Goal: Transaction & Acquisition: Purchase product/service

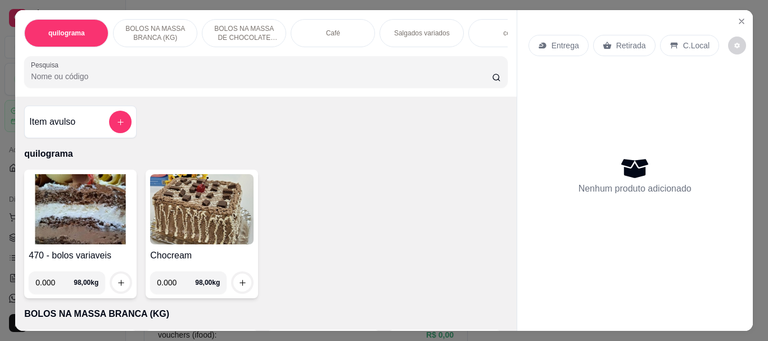
click at [69, 248] on div "470 - bolos variaveis 0.000 98,00 kg" at bounding box center [80, 234] width 112 height 129
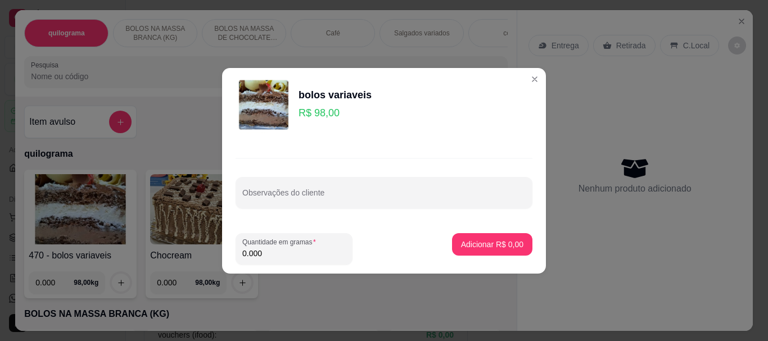
click at [277, 250] on input "0.000" at bounding box center [293, 253] width 103 height 11
type input "0.190"
click at [488, 245] on p "Adicionar R$ 18,62" at bounding box center [490, 244] width 65 height 11
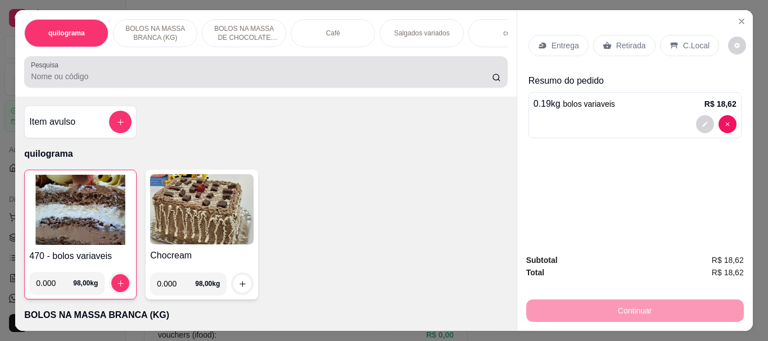
click at [171, 82] on input "Pesquisa" at bounding box center [261, 76] width 461 height 11
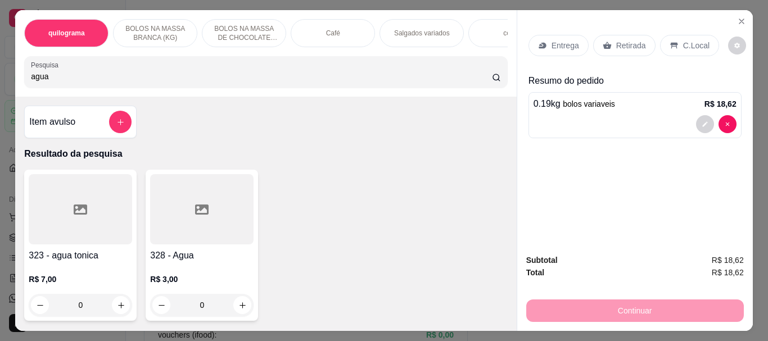
type input "agua"
click at [207, 260] on h4 "328 - Agua" at bounding box center [201, 255] width 103 height 13
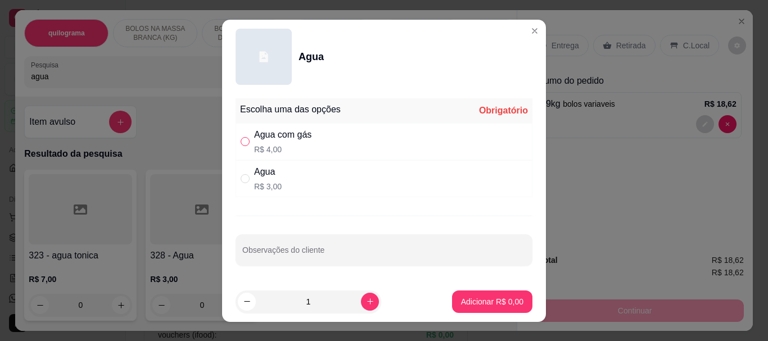
click at [241, 136] on label "" at bounding box center [245, 141] width 9 height 12
click at [241, 137] on input "" at bounding box center [245, 141] width 9 height 9
click at [241, 142] on input "" at bounding box center [245, 141] width 9 height 9
radio input "true"
click at [485, 295] on button "Adicionar R$ 4,00" at bounding box center [492, 302] width 78 height 22
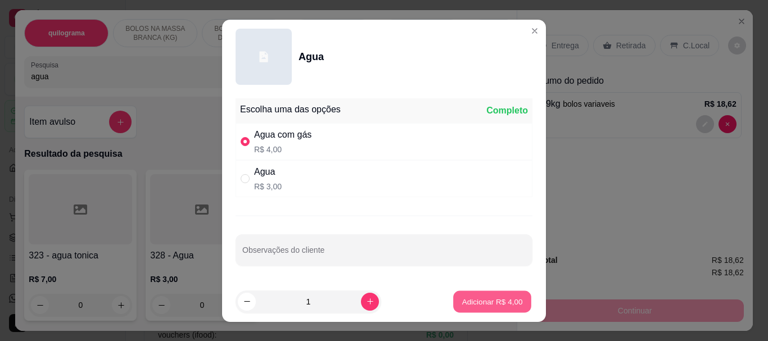
type input "1"
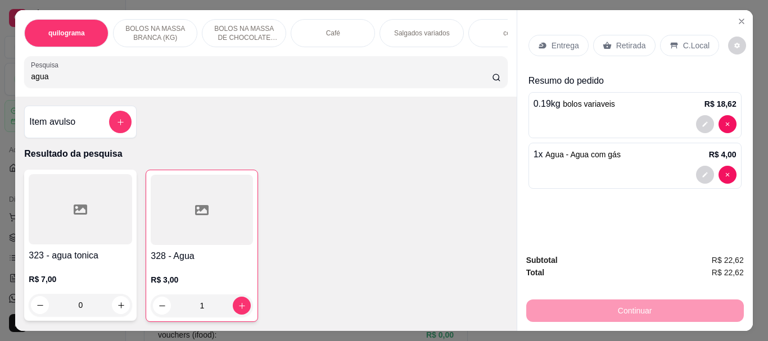
click at [627, 40] on p "Retirada" at bounding box center [631, 45] width 30 height 11
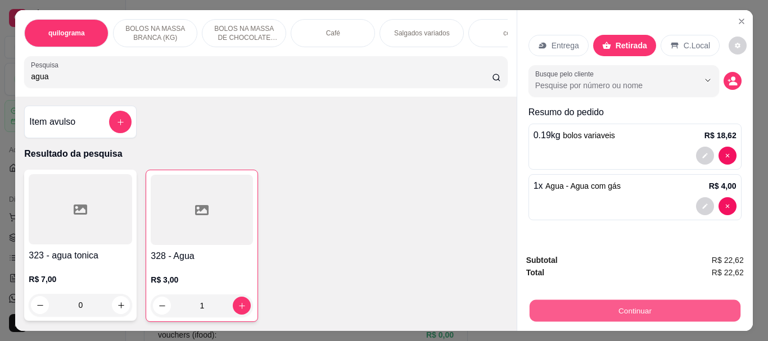
click at [613, 304] on button "Continuar" at bounding box center [634, 311] width 211 height 22
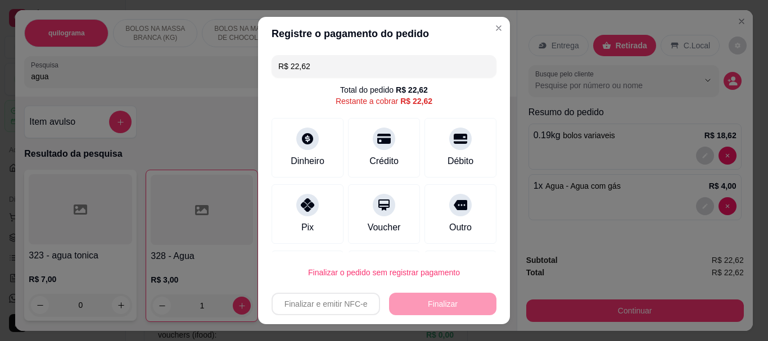
click at [313, 68] on input "R$ 22,62" at bounding box center [383, 66] width 211 height 22
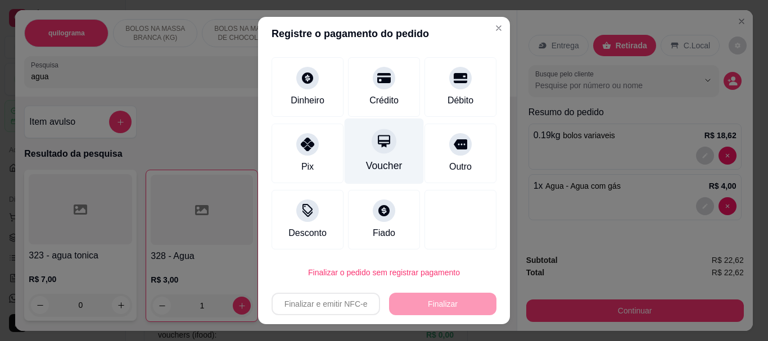
scroll to position [62, 0]
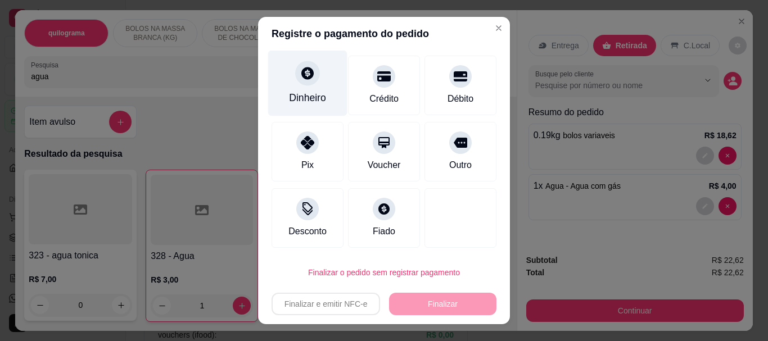
click at [306, 102] on div "Dinheiro" at bounding box center [307, 98] width 37 height 15
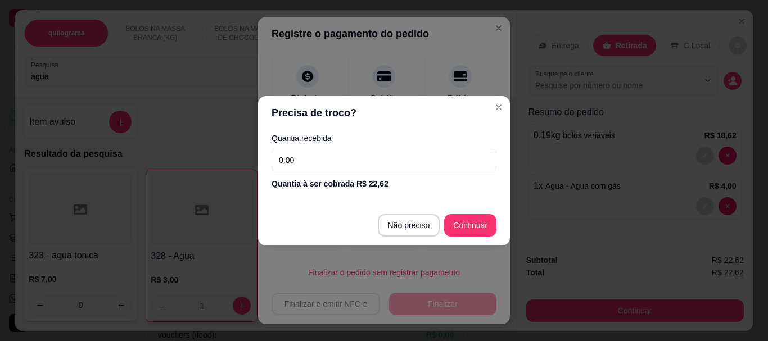
click at [314, 160] on input "0,00" at bounding box center [383, 160] width 225 height 22
type input "R$ 0,00"
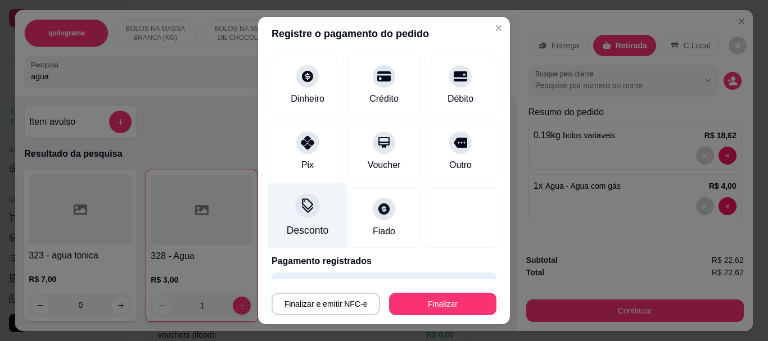
click at [305, 211] on icon at bounding box center [307, 206] width 15 height 15
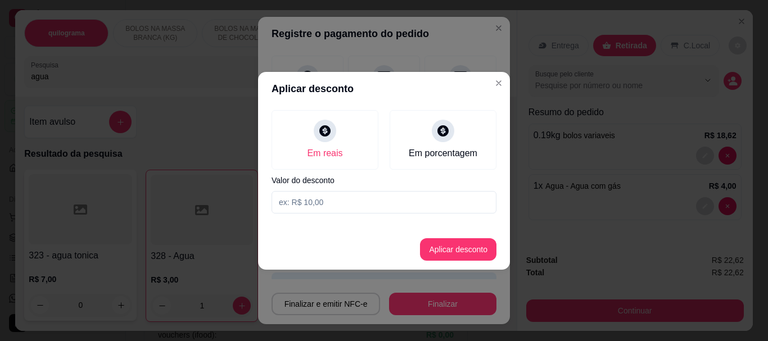
click at [315, 203] on input at bounding box center [383, 202] width 225 height 22
type input "2,62"
click at [452, 253] on button "Aplicar desconto" at bounding box center [458, 249] width 76 height 22
type input "-R$ 2,62"
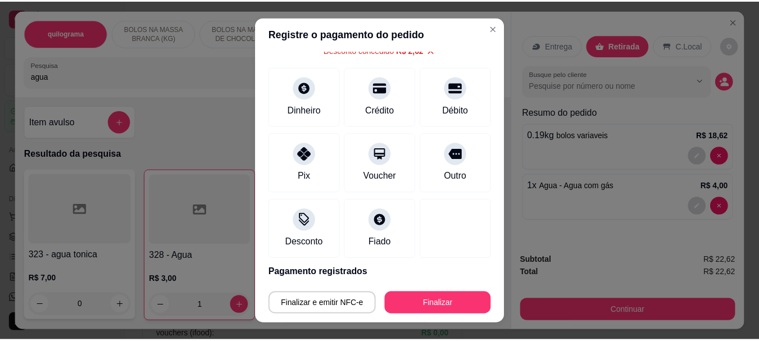
scroll to position [62, 0]
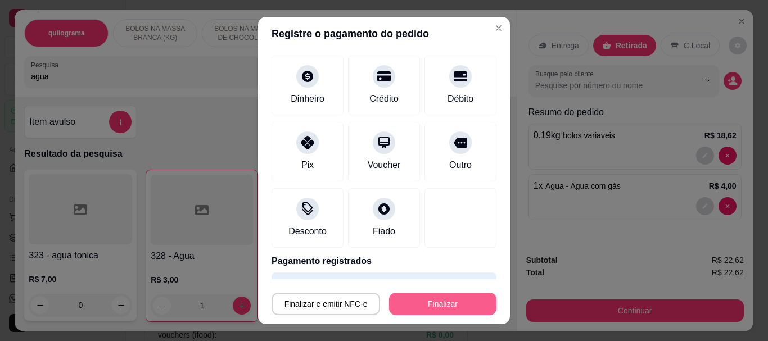
click at [423, 306] on button "Finalizar" at bounding box center [442, 304] width 107 height 22
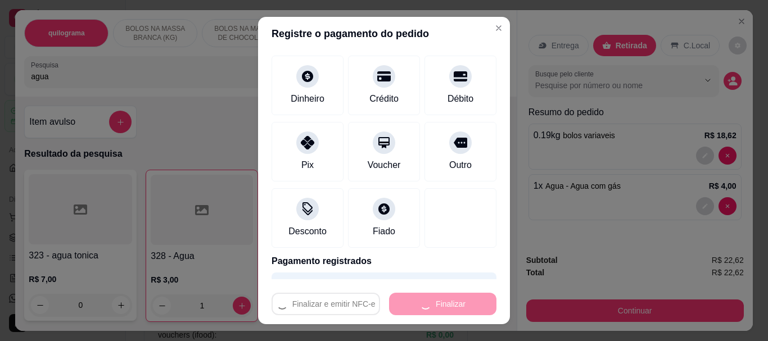
type input "0"
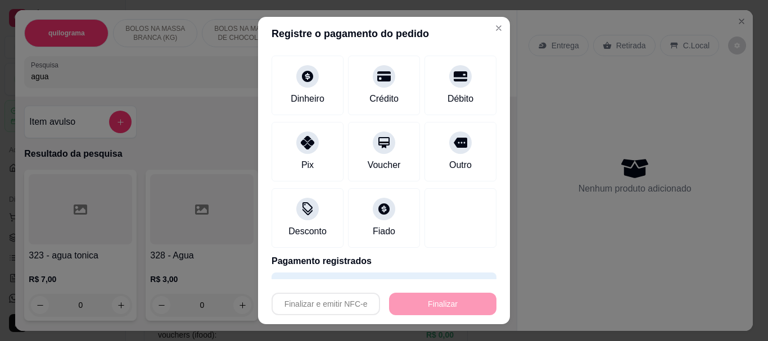
type input "-R$ 25,24"
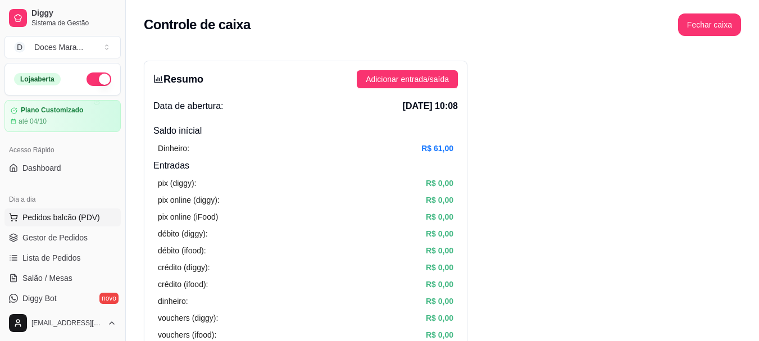
click at [40, 221] on span "Pedidos balcão (PDV)" at bounding box center [61, 217] width 78 height 11
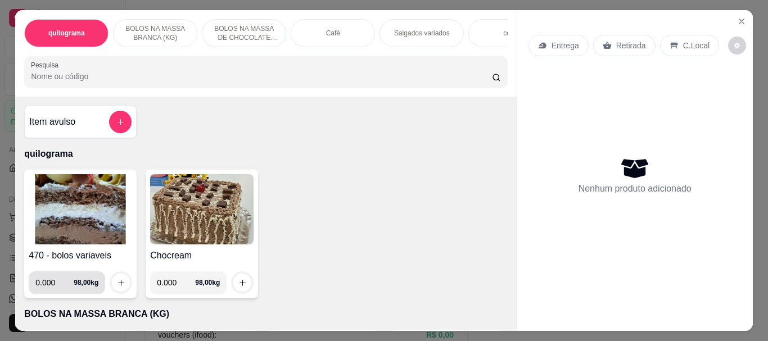
drag, startPoint x: 55, startPoint y: 280, endPoint x: 191, endPoint y: 252, distance: 139.5
click at [83, 256] on div "470 - bolos variaveis 0.000 98,00 kg" at bounding box center [80, 234] width 112 height 129
drag, startPoint x: 20, startPoint y: 199, endPoint x: 25, endPoint y: 202, distance: 5.8
click at [25, 202] on div "470 - bolos variaveis 0.000 98,00 kg" at bounding box center [80, 234] width 112 height 129
click at [83, 215] on img at bounding box center [80, 209] width 103 height 70
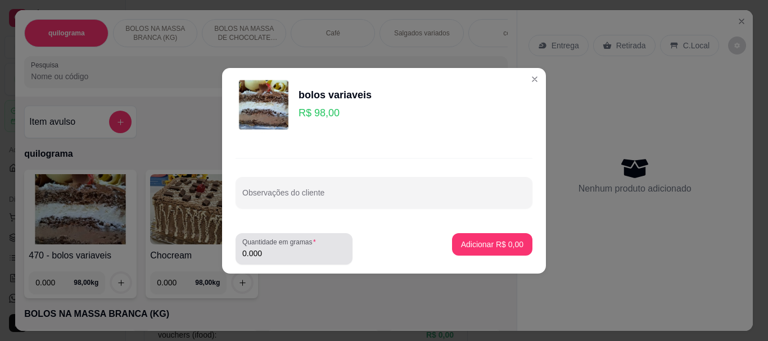
click at [290, 251] on input "0.000" at bounding box center [293, 253] width 103 height 11
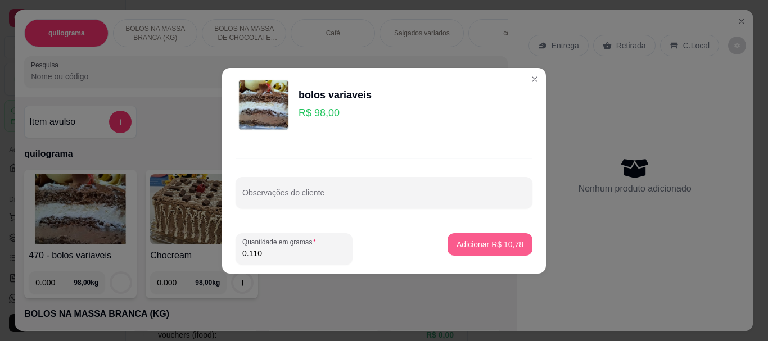
type input "0.110"
click at [490, 245] on p "Adicionar R$ 10,78" at bounding box center [489, 244] width 67 height 11
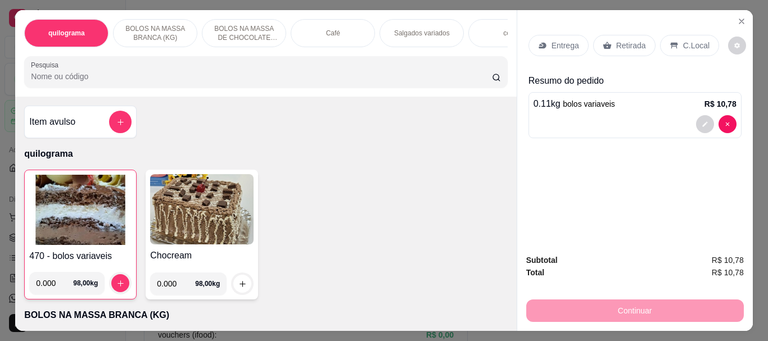
click at [628, 43] on p "Retirada" at bounding box center [631, 45] width 30 height 11
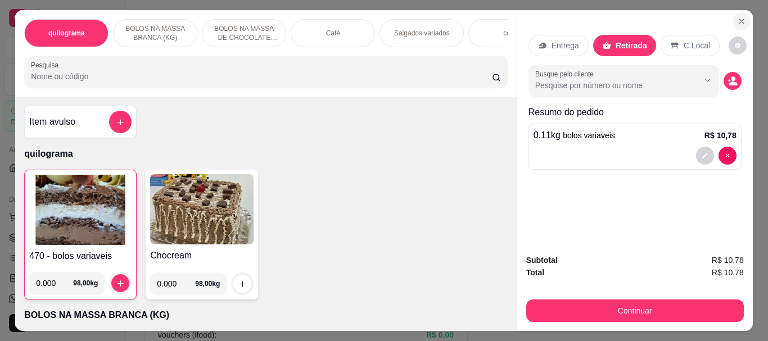
click at [739, 19] on icon "Close" at bounding box center [741, 21] width 4 height 4
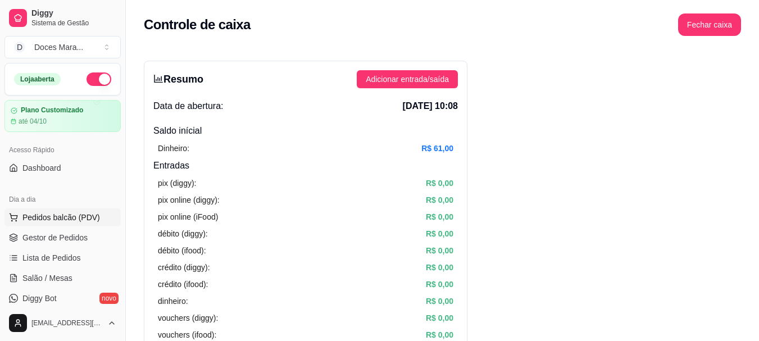
click at [64, 214] on span "Pedidos balcão (PDV)" at bounding box center [61, 217] width 78 height 11
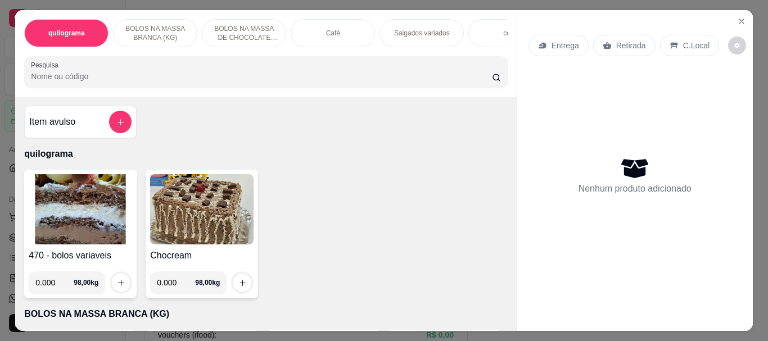
click at [316, 30] on div "Café" at bounding box center [333, 33] width 84 height 28
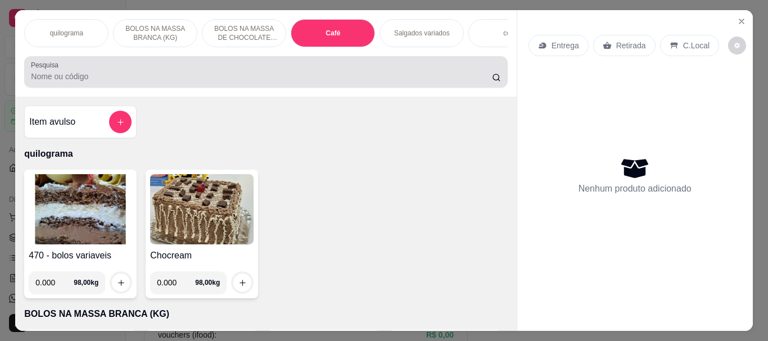
scroll to position [30, 0]
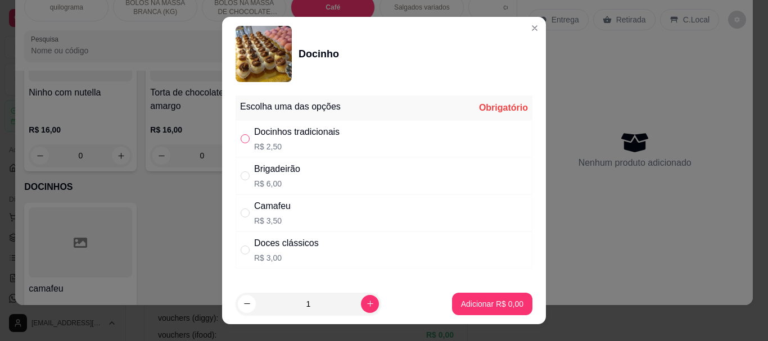
click at [242, 139] on input "" at bounding box center [245, 138] width 9 height 9
radio input "true"
click at [476, 307] on p "Adicionar R$ 2,50" at bounding box center [491, 303] width 61 height 11
type input "1"
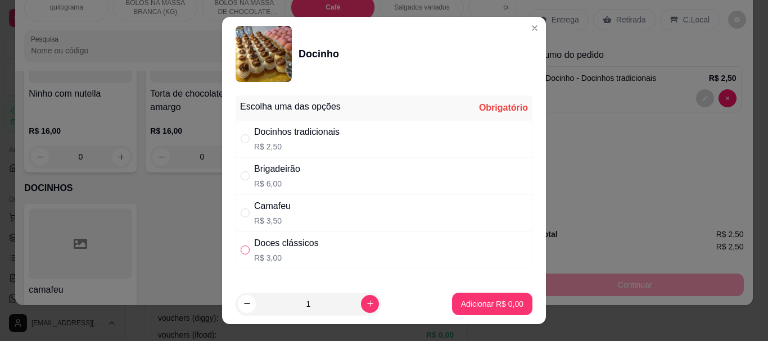
click at [244, 251] on input "" at bounding box center [245, 250] width 9 height 9
radio input "true"
click at [483, 300] on p "Adicionar R$ 3,00" at bounding box center [491, 303] width 61 height 11
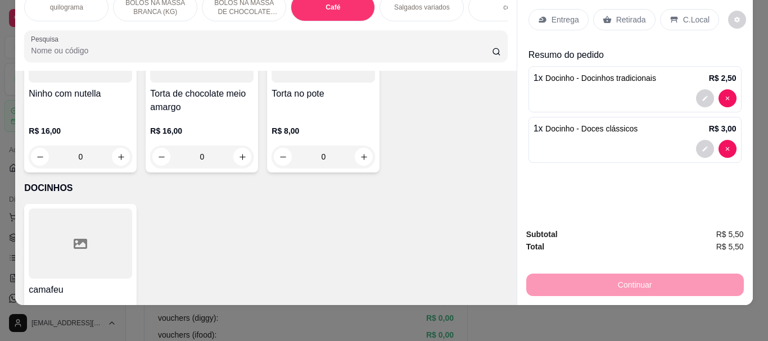
click at [88, 53] on input "Pesquisa" at bounding box center [261, 50] width 461 height 11
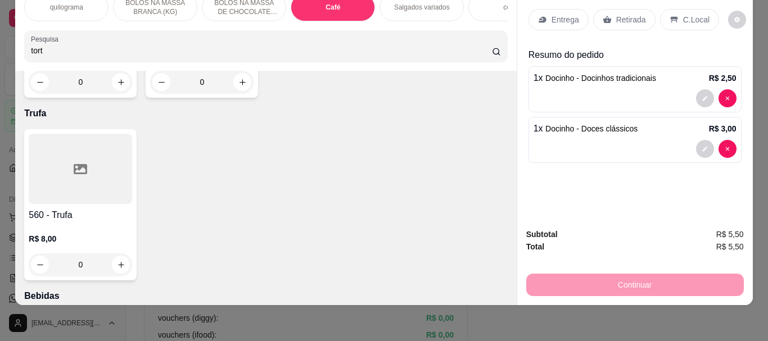
scroll to position [4512, 0]
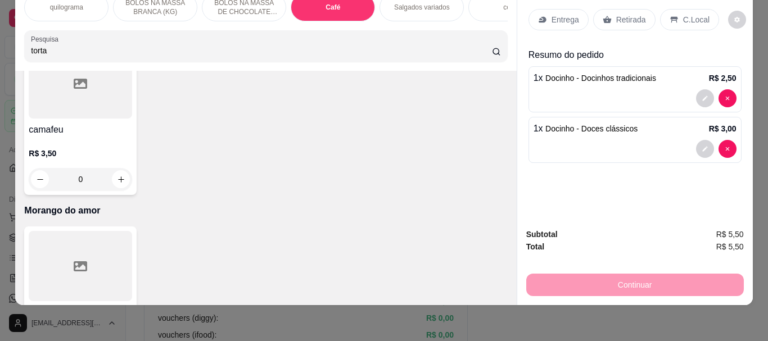
type input "torta"
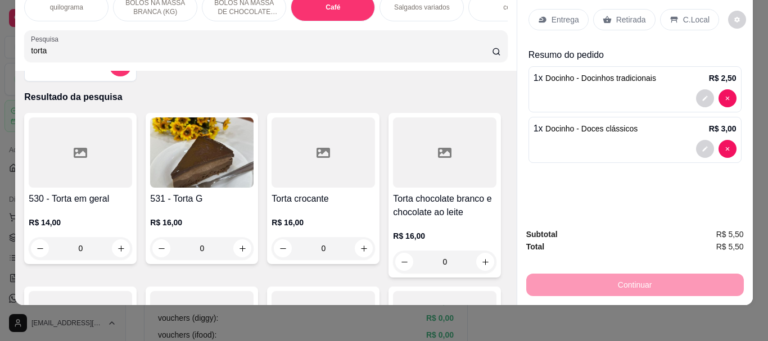
scroll to position [0, 0]
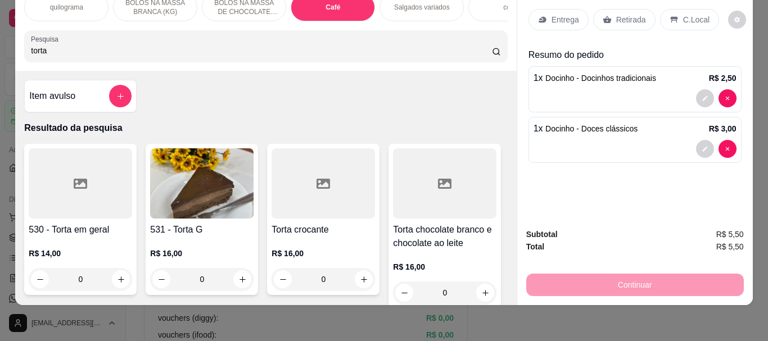
click at [223, 185] on img at bounding box center [201, 183] width 103 height 70
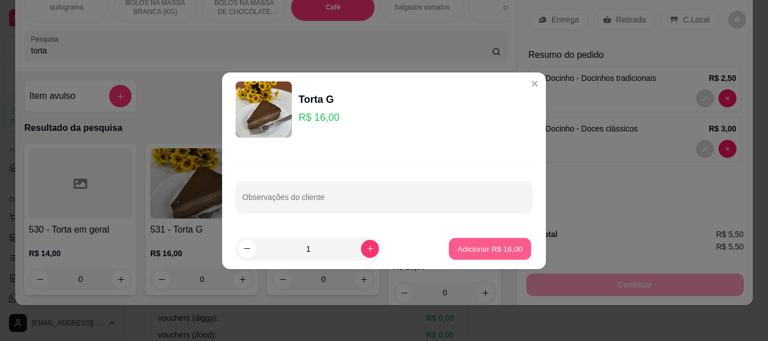
click at [485, 248] on p "Adicionar R$ 16,00" at bounding box center [490, 248] width 65 height 11
type input "1"
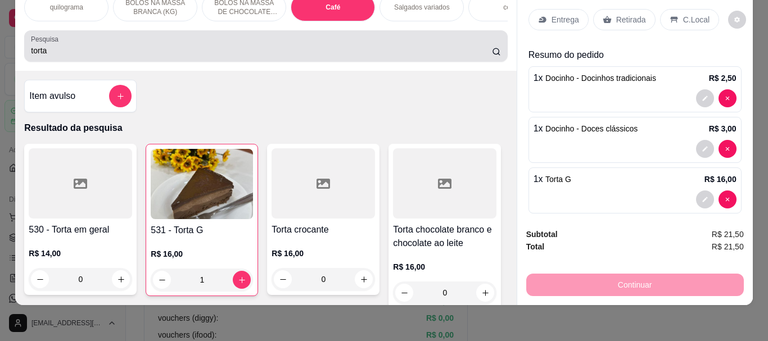
click at [50, 46] on input "torta" at bounding box center [261, 50] width 461 height 11
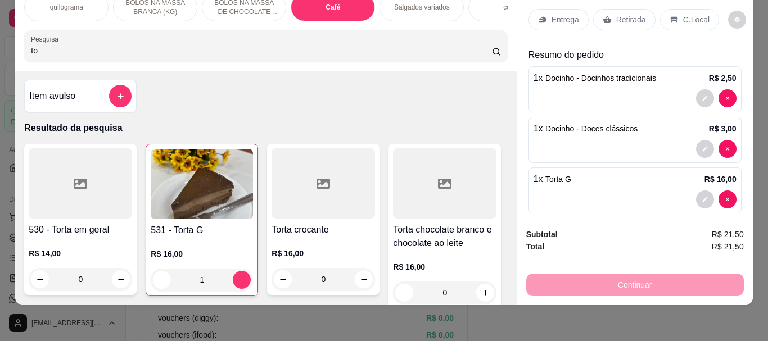
type input "t"
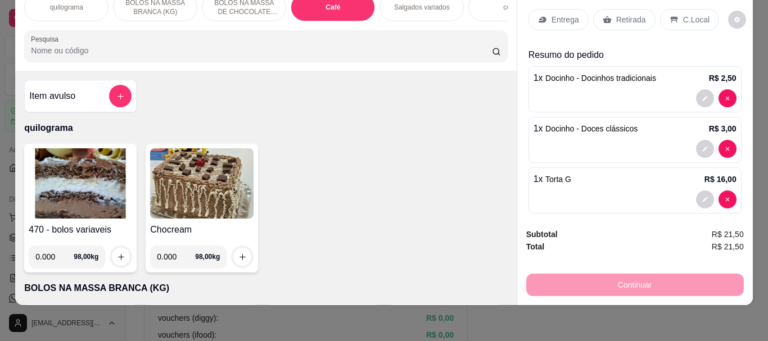
click at [315, 1] on div "Café" at bounding box center [333, 7] width 84 height 28
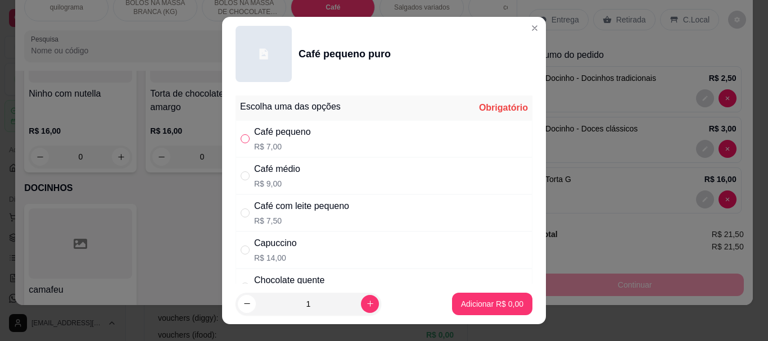
click at [245, 139] on input "" at bounding box center [245, 138] width 9 height 9
radio input "true"
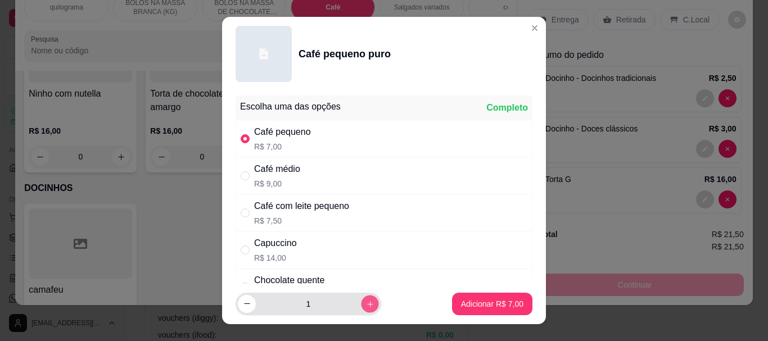
click at [366, 303] on icon "increase-product-quantity" at bounding box center [370, 304] width 8 height 8
type input "2"
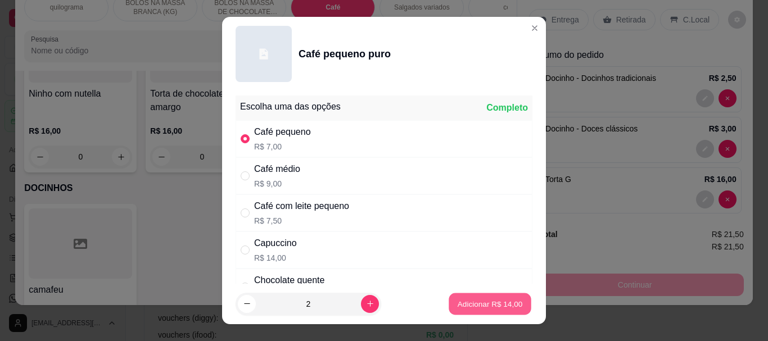
click at [460, 302] on p "Adicionar R$ 14,00" at bounding box center [490, 303] width 65 height 11
type input "2"
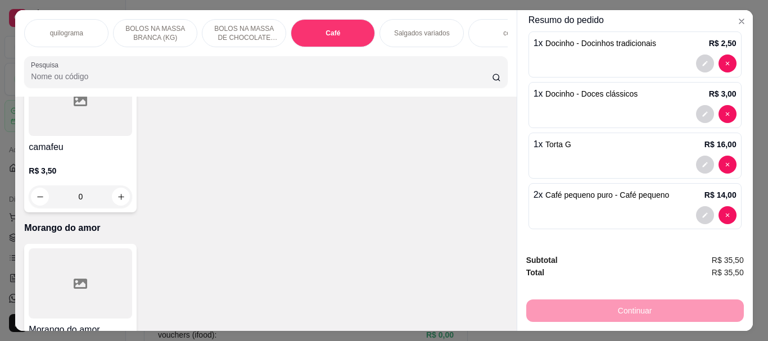
scroll to position [89, 0]
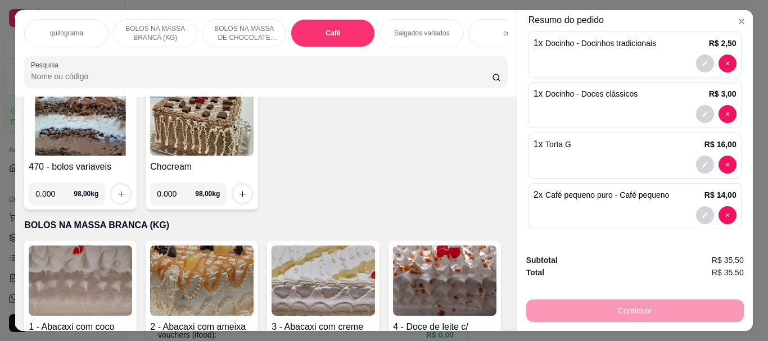
click at [99, 152] on img at bounding box center [80, 120] width 103 height 70
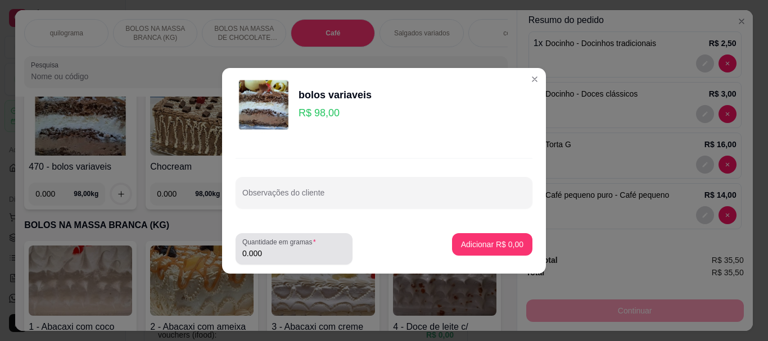
click at [263, 250] on input "0.000" at bounding box center [293, 253] width 103 height 11
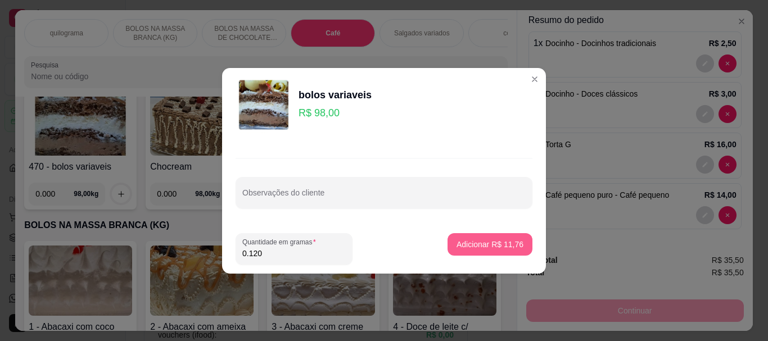
type input "0.120"
click at [463, 243] on p "Adicionar R$ 11,76" at bounding box center [490, 244] width 65 height 11
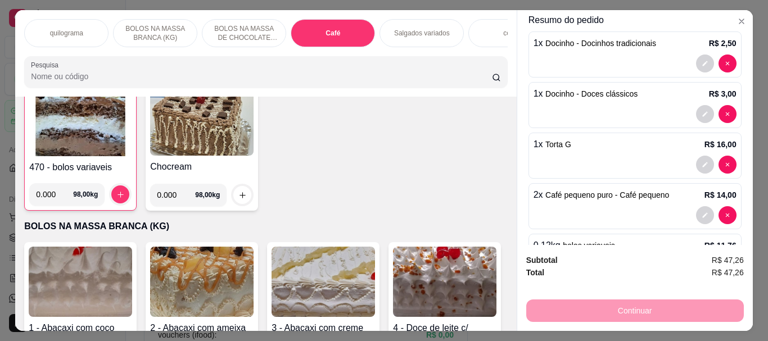
scroll to position [89, 0]
click at [319, 30] on div "Café" at bounding box center [333, 33] width 84 height 28
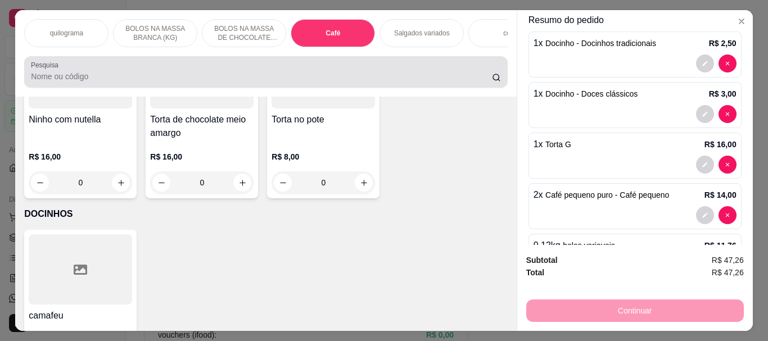
scroll to position [30, 0]
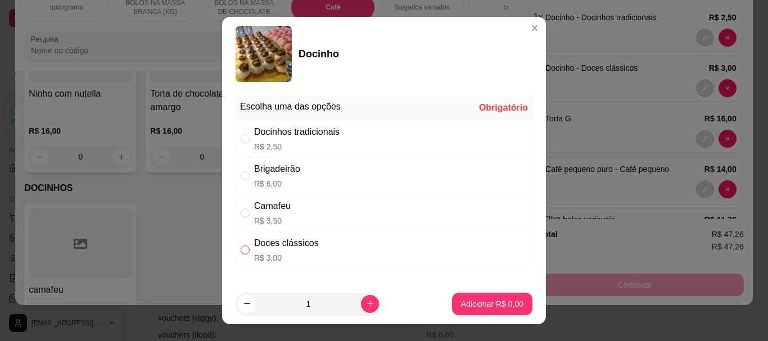
click at [241, 249] on input "" at bounding box center [245, 250] width 9 height 9
radio input "true"
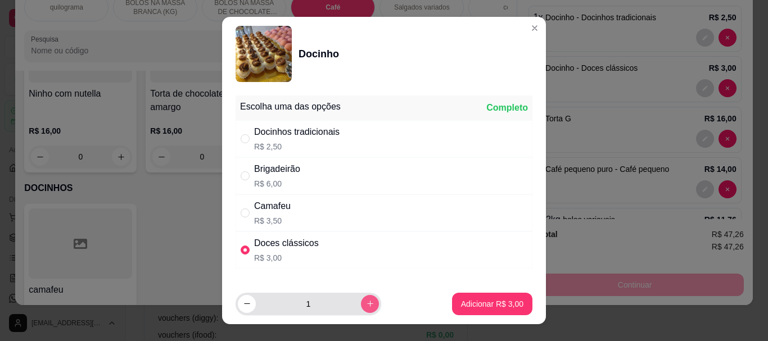
click at [366, 302] on icon "increase-product-quantity" at bounding box center [370, 304] width 8 height 8
type input "2"
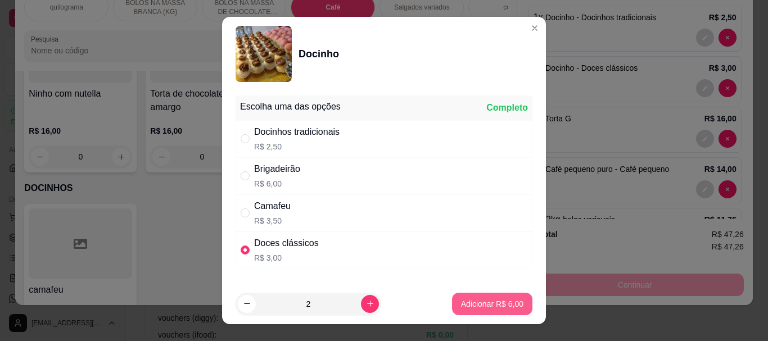
click at [461, 298] on p "Adicionar R$ 6,00" at bounding box center [492, 303] width 62 height 11
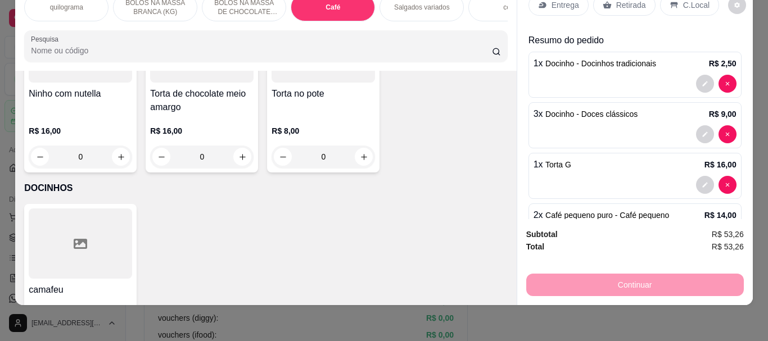
scroll to position [0, 0]
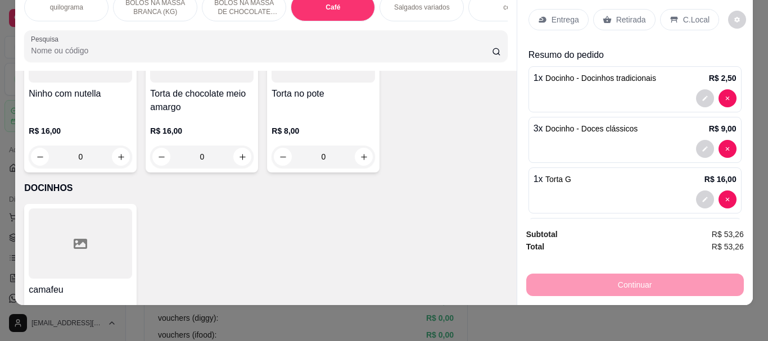
click at [633, 14] on p "Retirada" at bounding box center [631, 19] width 30 height 11
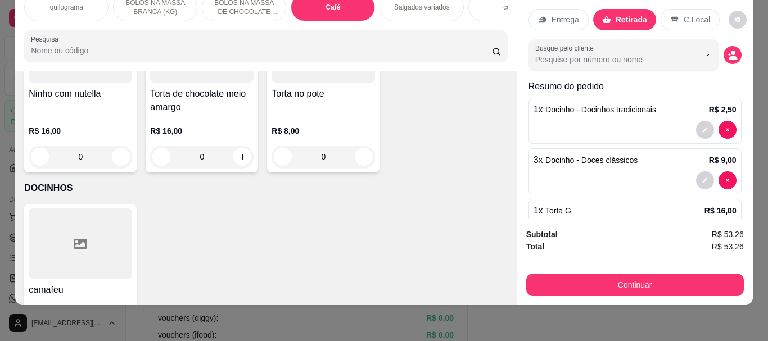
click at [671, 17] on icon at bounding box center [674, 20] width 7 height 6
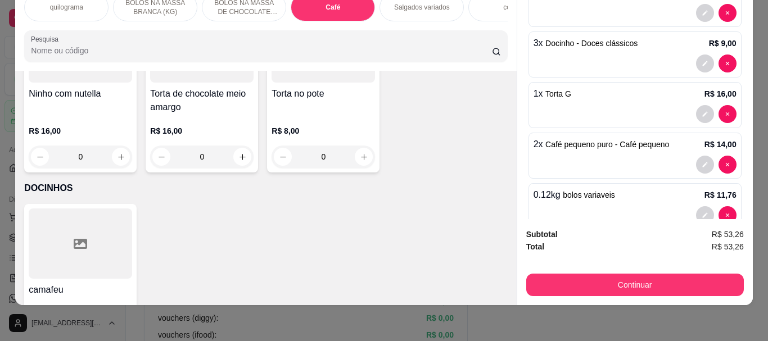
scroll to position [143, 0]
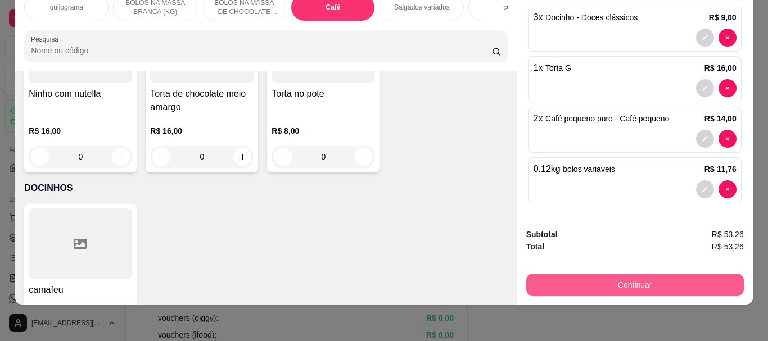
click at [624, 274] on button "Continuar" at bounding box center [635, 285] width 218 height 22
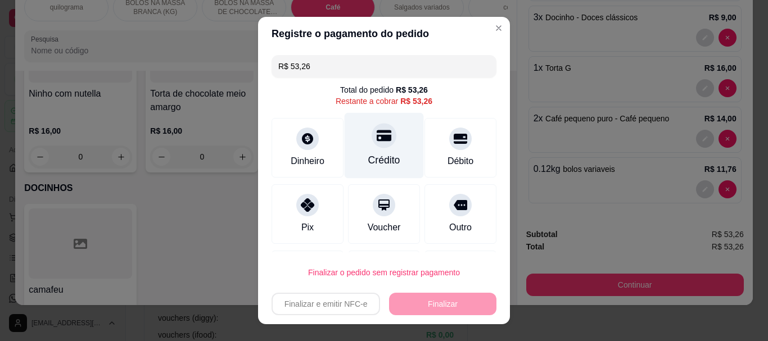
click at [380, 147] on div "Crédito" at bounding box center [384, 146] width 79 height 66
type input "R$ 0,00"
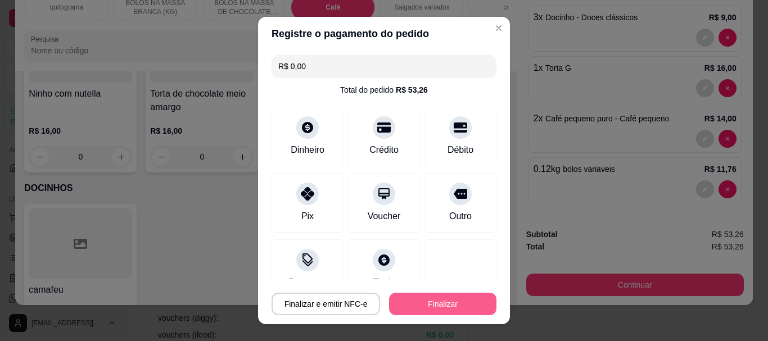
click at [418, 295] on button "Finalizar" at bounding box center [442, 304] width 107 height 22
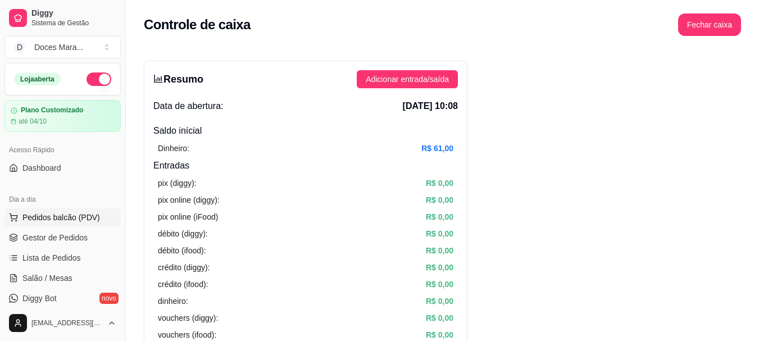
click at [78, 217] on span "Pedidos balcão (PDV)" at bounding box center [61, 217] width 78 height 11
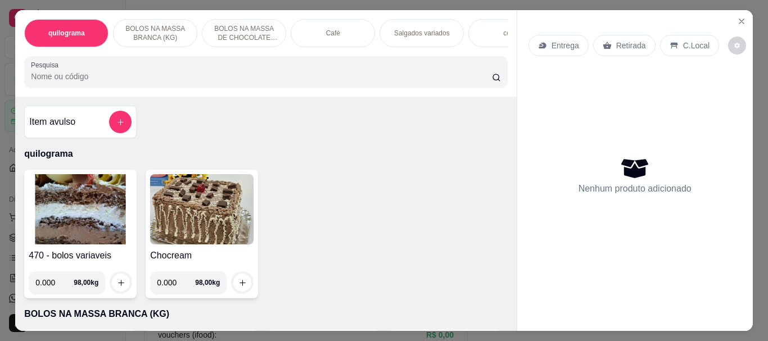
click at [320, 31] on div "Café" at bounding box center [333, 33] width 84 height 28
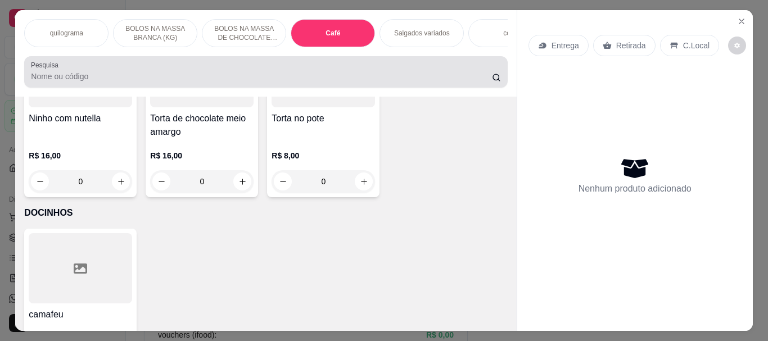
scroll to position [30, 0]
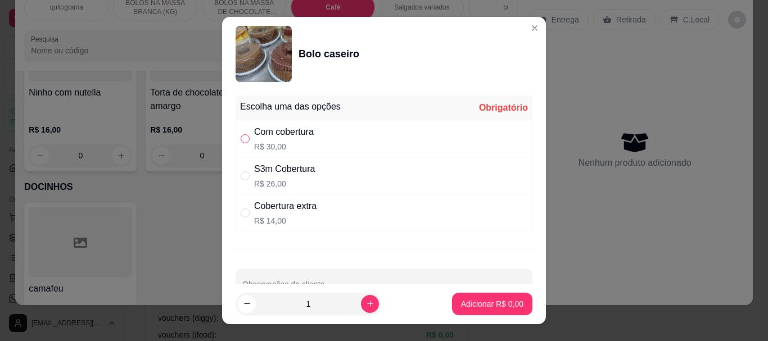
click at [241, 138] on input "" at bounding box center [245, 138] width 9 height 9
radio input "true"
click at [478, 300] on p "Adicionar R$ 30,00" at bounding box center [489, 303] width 67 height 11
type input "1"
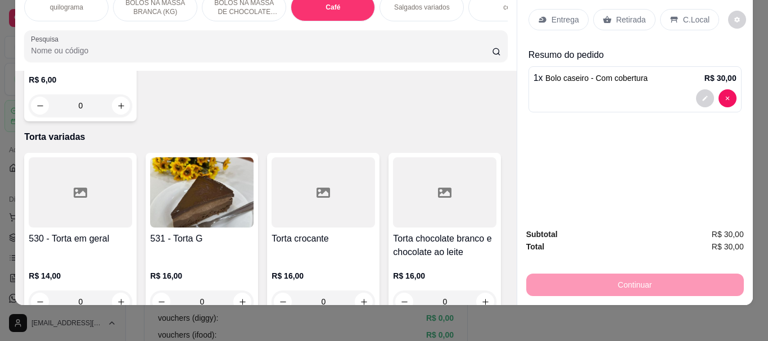
scroll to position [3645, 0]
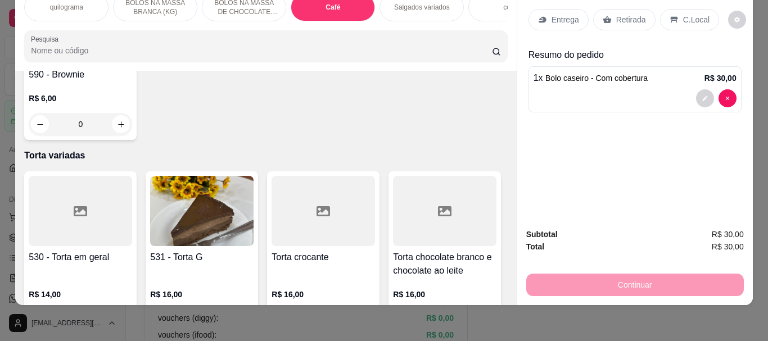
click at [635, 14] on p "Retirada" at bounding box center [631, 19] width 30 height 11
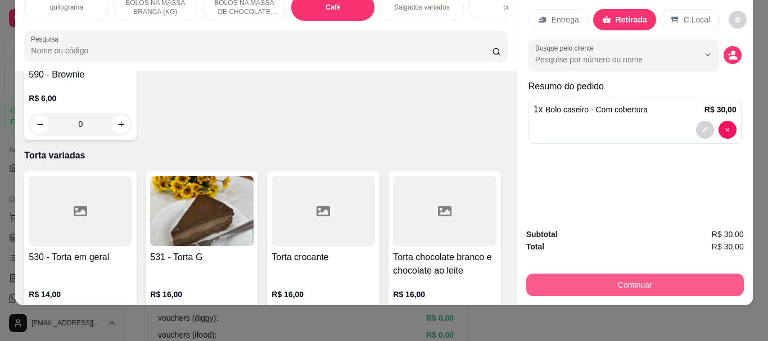
click at [627, 274] on button "Continuar" at bounding box center [635, 285] width 218 height 22
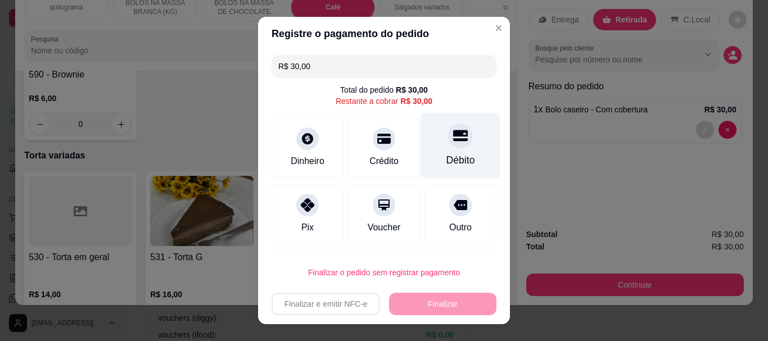
click at [421, 152] on div "Débito" at bounding box center [460, 146] width 79 height 66
type input "R$ 0,00"
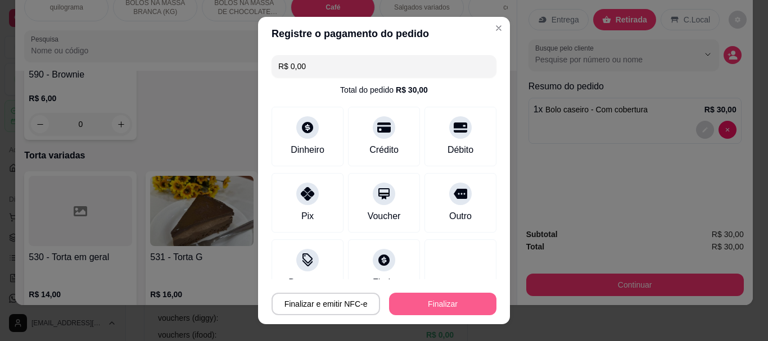
click at [422, 305] on button "Finalizar" at bounding box center [442, 304] width 107 height 22
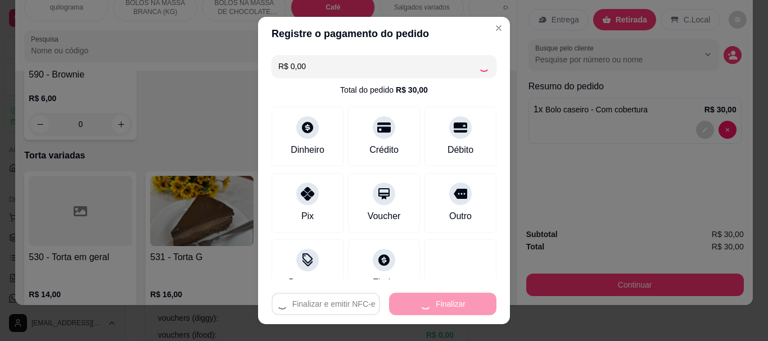
type input "0"
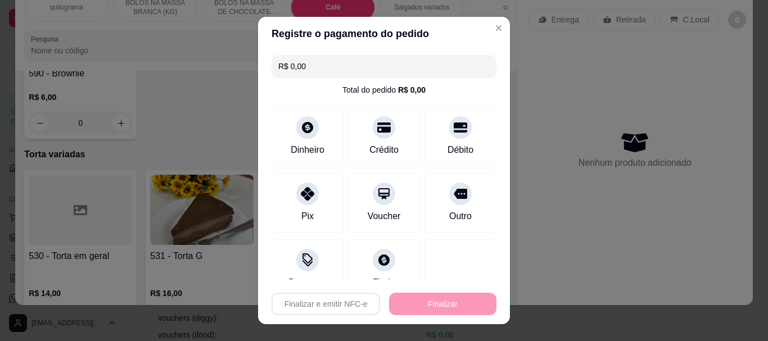
type input "-R$ 30,00"
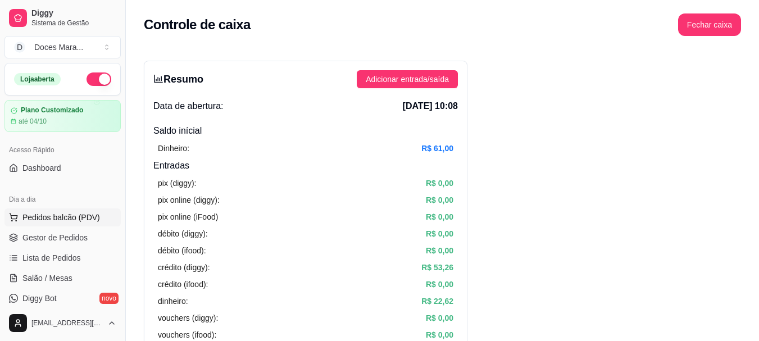
click at [39, 215] on span "Pedidos balcão (PDV)" at bounding box center [61, 217] width 78 height 11
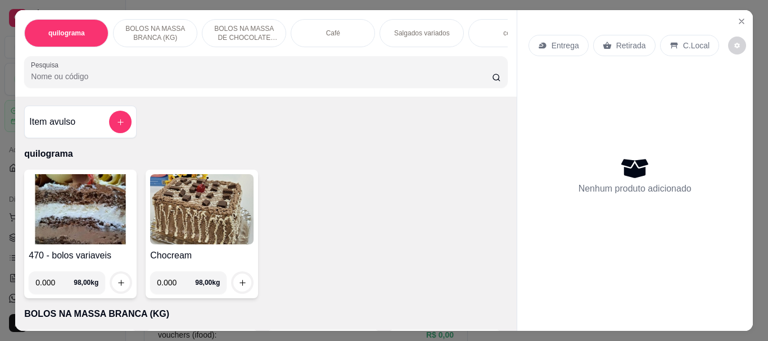
click at [330, 29] on p "Café" at bounding box center [333, 33] width 14 height 9
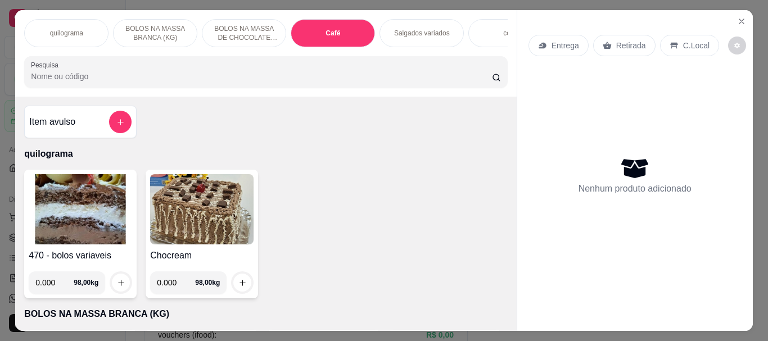
scroll to position [30, 0]
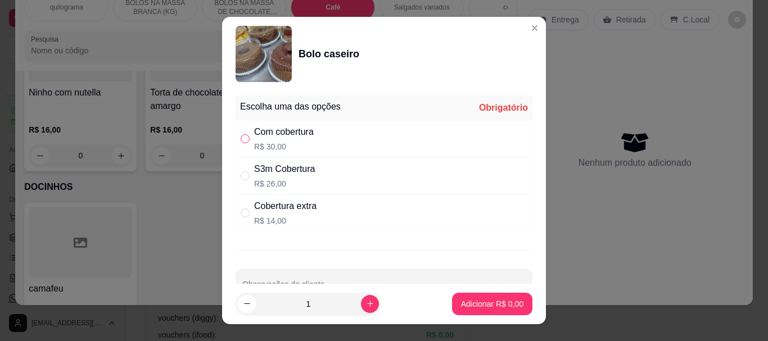
click at [241, 138] on input "" at bounding box center [245, 138] width 9 height 9
radio input "true"
click at [460, 300] on p "Adicionar R$ 30,00" at bounding box center [490, 303] width 65 height 11
type input "1"
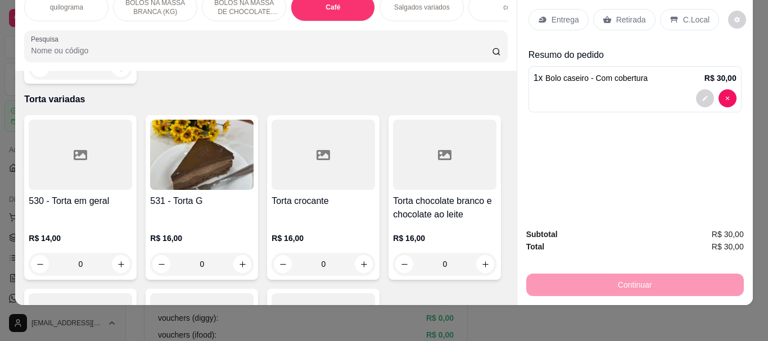
scroll to position [0, 0]
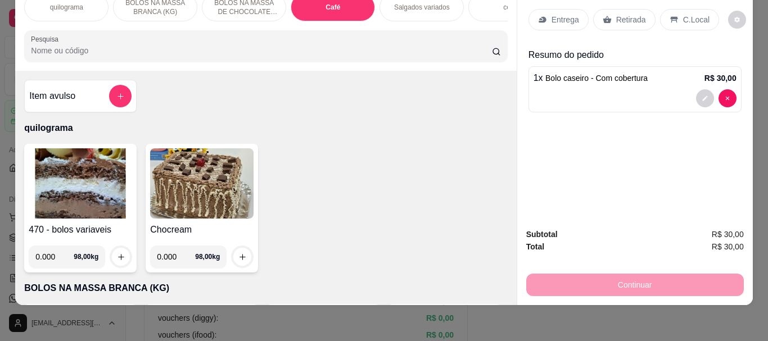
click at [56, 174] on img at bounding box center [80, 183] width 103 height 70
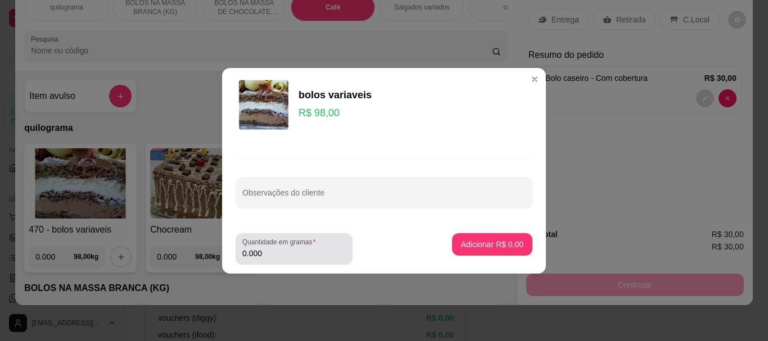
click at [276, 252] on input "0.000" at bounding box center [293, 253] width 103 height 11
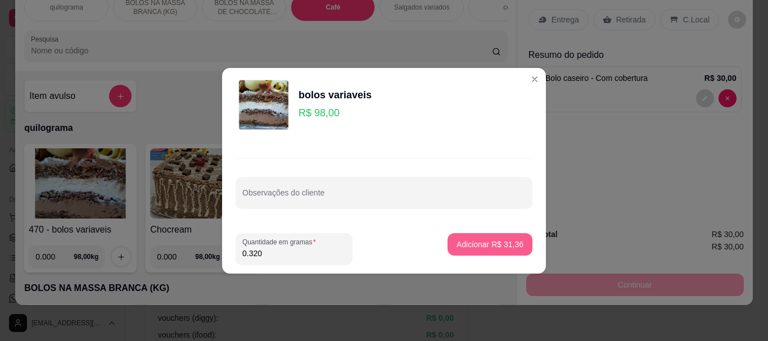
type input "0.320"
click at [510, 245] on p "Adicionar R$ 31,36" at bounding box center [489, 244] width 67 height 11
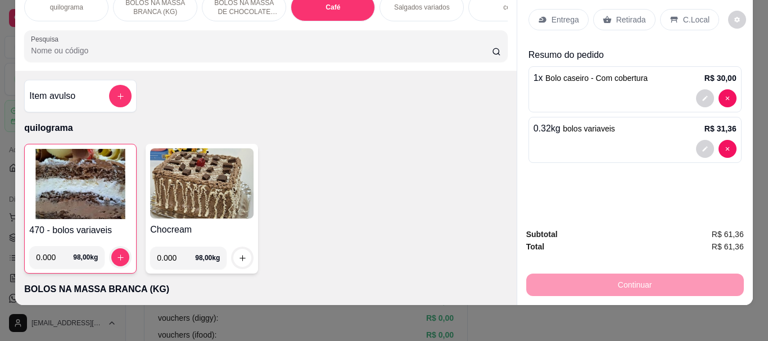
click at [619, 14] on p "Retirada" at bounding box center [631, 19] width 30 height 11
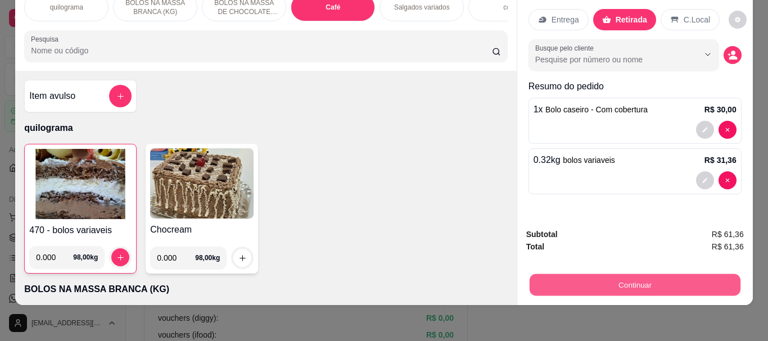
click at [630, 274] on button "Continuar" at bounding box center [634, 285] width 211 height 22
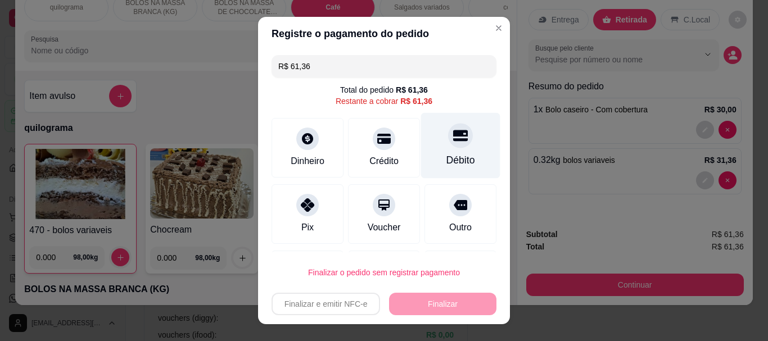
click at [446, 157] on div "Débito" at bounding box center [460, 160] width 29 height 15
type input "R$ 0,00"
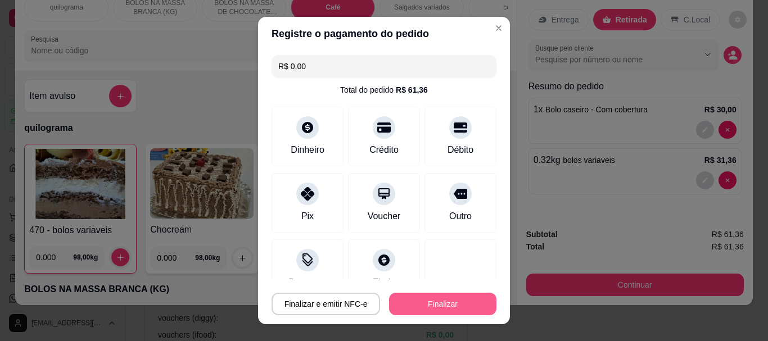
click at [430, 302] on button "Finalizar" at bounding box center [442, 304] width 107 height 22
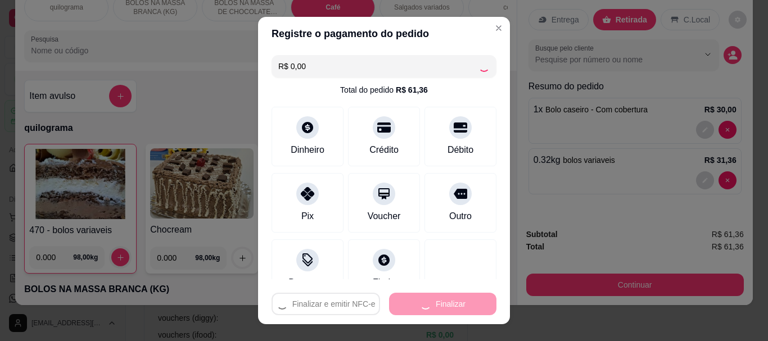
type input "0"
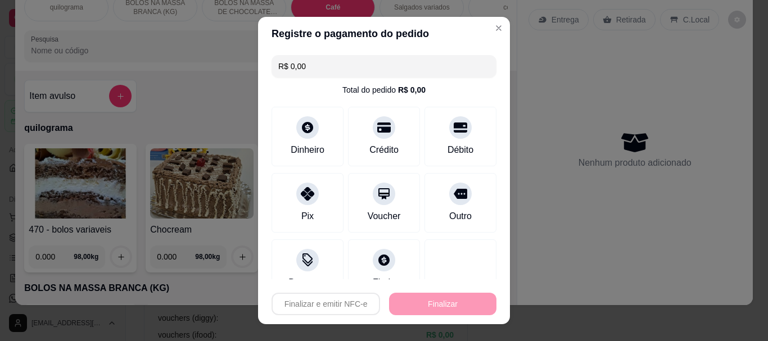
type input "-R$ 61,36"
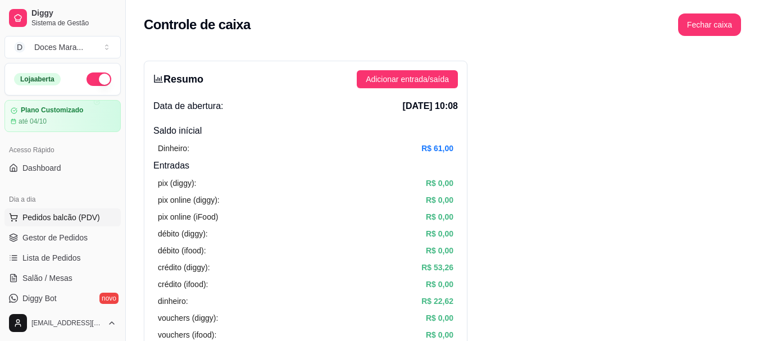
click at [55, 215] on span "Pedidos balcão (PDV)" at bounding box center [61, 217] width 78 height 11
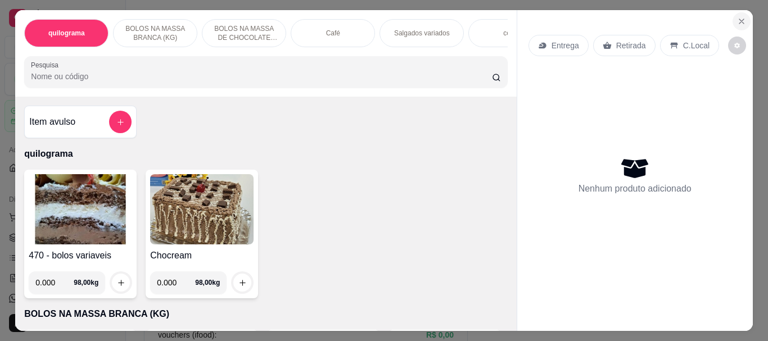
click at [737, 19] on icon "Close" at bounding box center [741, 21] width 9 height 9
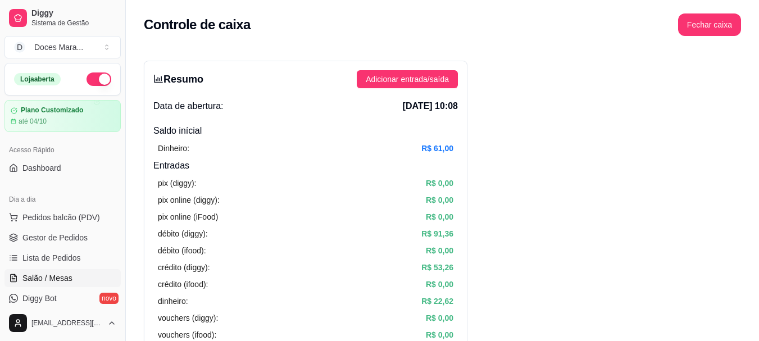
click at [51, 277] on span "Salão / Mesas" at bounding box center [47, 278] width 50 height 11
click at [46, 277] on span "Salão / Mesas" at bounding box center [47, 278] width 50 height 11
click at [61, 275] on span "Salão / Mesas" at bounding box center [47, 278] width 50 height 11
click at [50, 273] on span "Salão / Mesas" at bounding box center [47, 278] width 50 height 11
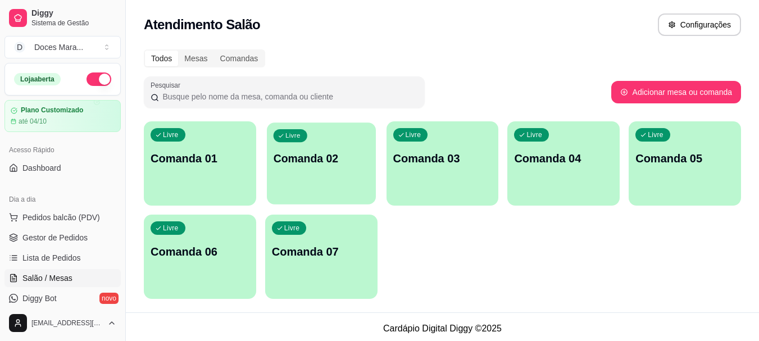
click at [334, 175] on div "Livre Comanda 02" at bounding box center [321, 157] width 109 height 69
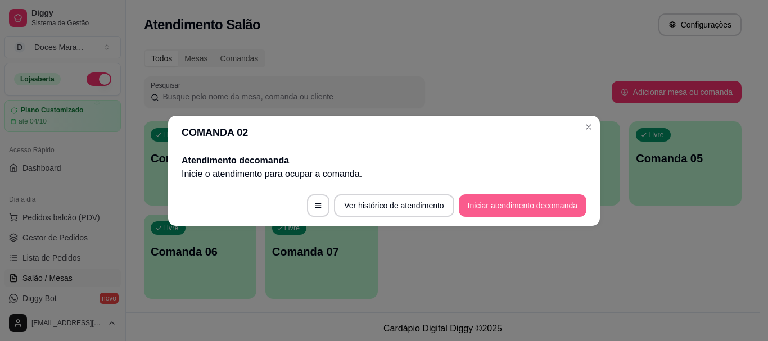
click at [487, 202] on button "Iniciar atendimento de comanda" at bounding box center [523, 205] width 128 height 22
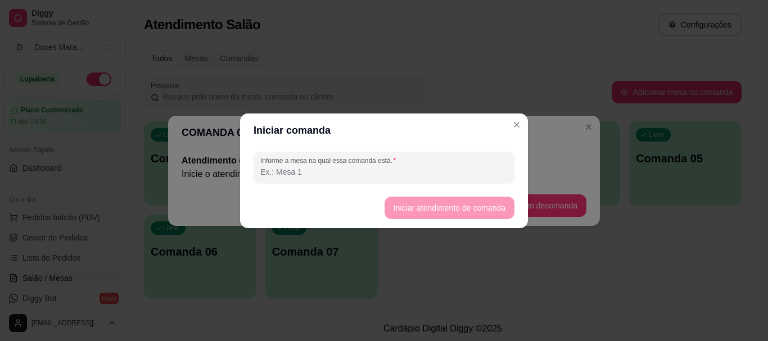
click at [419, 170] on input "Informe a mesa na qual essa comanda está." at bounding box center [383, 171] width 247 height 11
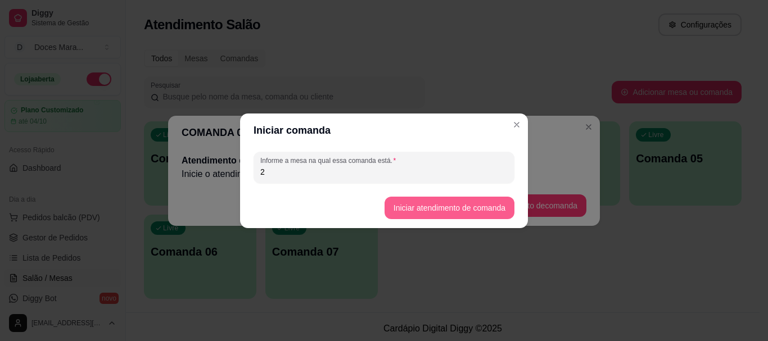
type input "2"
click at [431, 212] on button "Iniciar atendimento de comanda" at bounding box center [449, 208] width 126 height 22
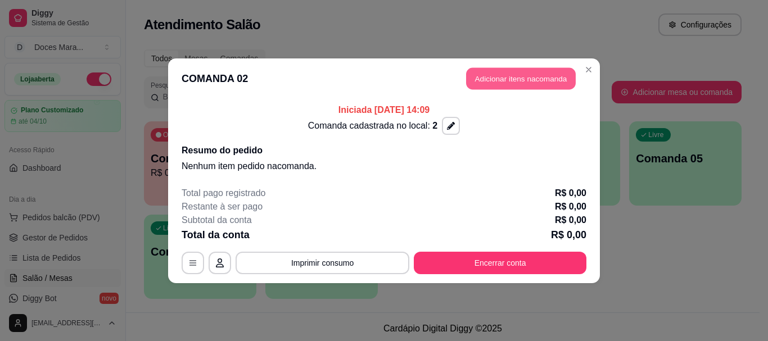
click at [527, 82] on button "Adicionar itens na comanda" at bounding box center [521, 78] width 110 height 22
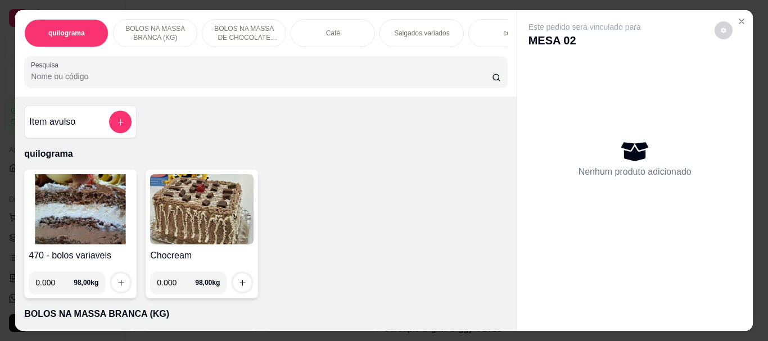
click at [71, 220] on img at bounding box center [80, 209] width 103 height 70
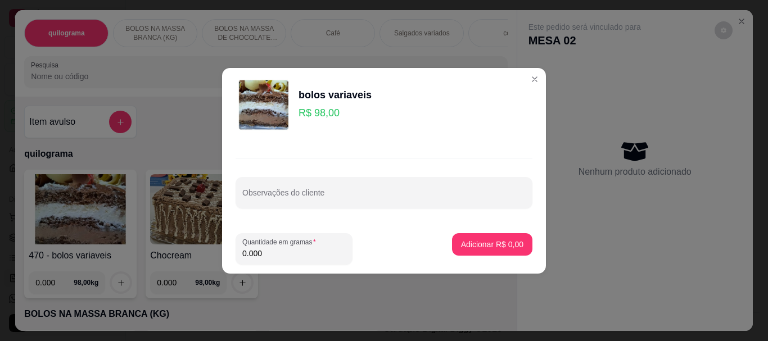
click at [334, 248] on input "0.000" at bounding box center [293, 253] width 103 height 11
type input "0.110"
click at [460, 243] on p "Adicionar R$ 10,78" at bounding box center [490, 244] width 65 height 11
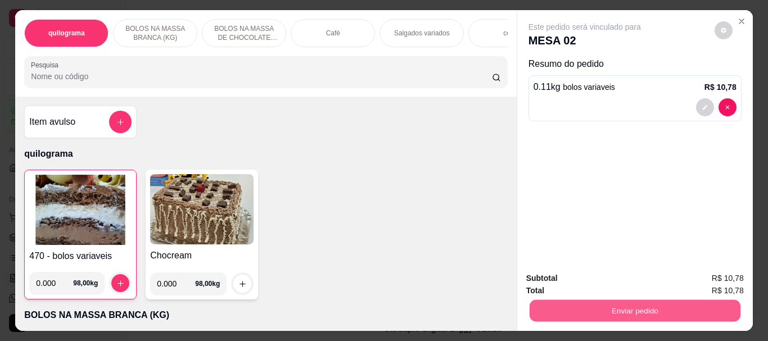
click at [618, 302] on button "Enviar pedido" at bounding box center [634, 311] width 211 height 22
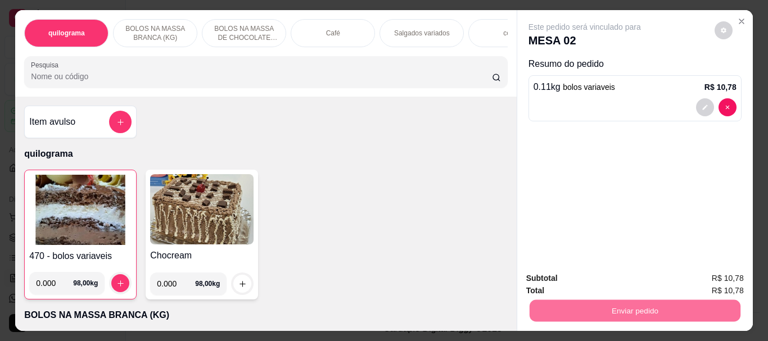
click at [614, 279] on button "Não registrar e enviar pedido" at bounding box center [598, 278] width 114 height 21
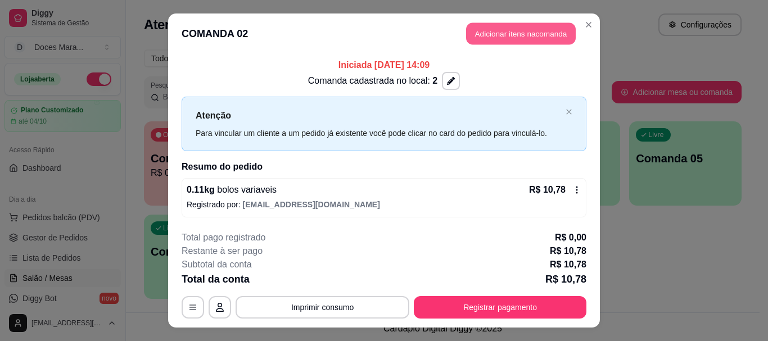
click at [508, 29] on button "Adicionar itens na comanda" at bounding box center [521, 34] width 110 height 22
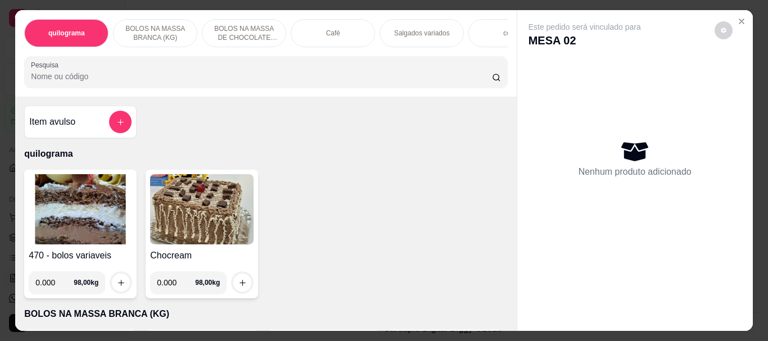
click at [75, 227] on img at bounding box center [80, 209] width 103 height 70
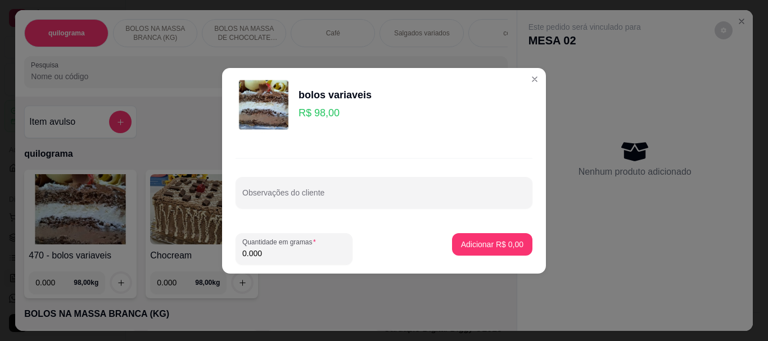
click at [271, 254] on input "0.000" at bounding box center [293, 253] width 103 height 11
type input "0.210"
click at [473, 241] on p "Adicionar R$ 20,58" at bounding box center [489, 244] width 67 height 11
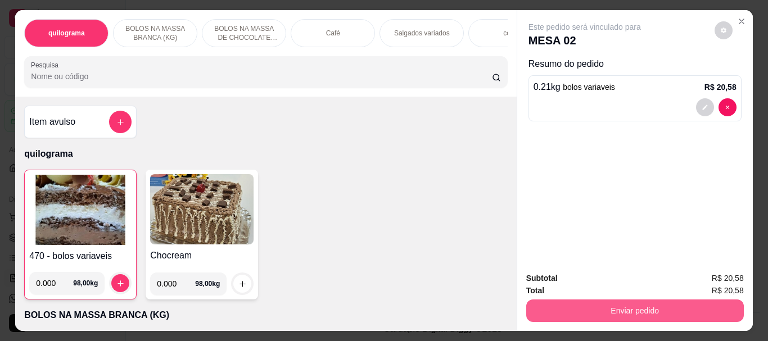
click at [597, 306] on button "Enviar pedido" at bounding box center [635, 311] width 218 height 22
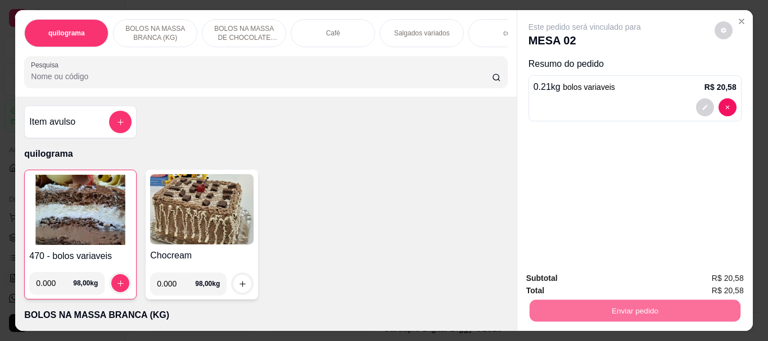
click at [619, 277] on button "Não registrar e enviar pedido" at bounding box center [597, 278] width 117 height 21
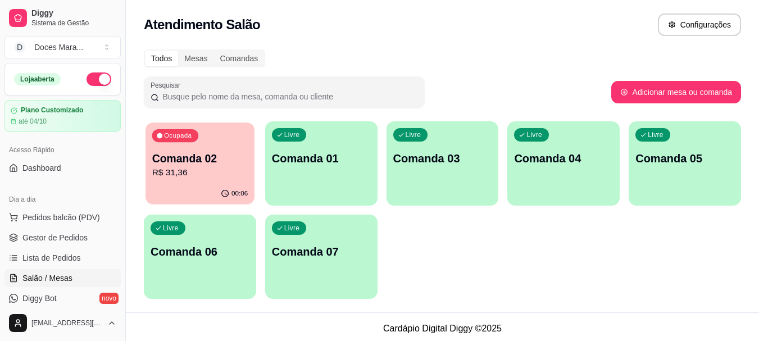
click at [189, 161] on p "Comanda 02" at bounding box center [200, 158] width 96 height 15
click at [211, 161] on p "Comanda 02" at bounding box center [200, 159] width 99 height 16
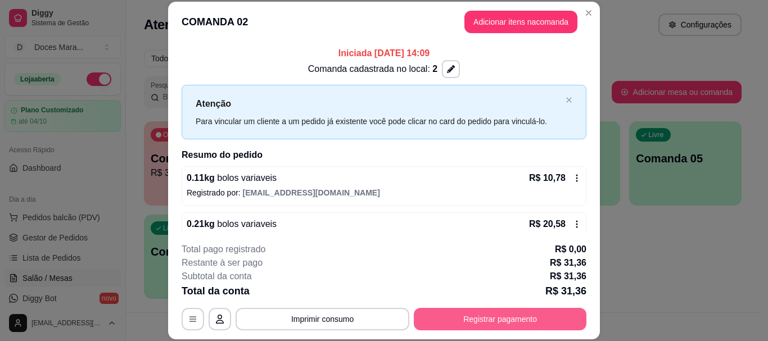
click at [478, 318] on button "Registrar pagamento" at bounding box center [500, 319] width 173 height 22
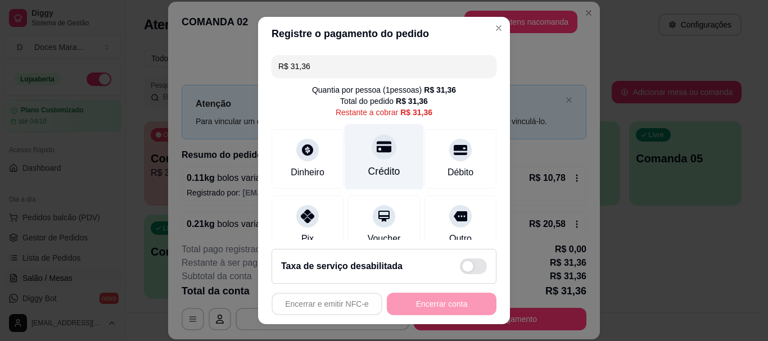
click at [377, 150] on icon at bounding box center [384, 147] width 15 height 15
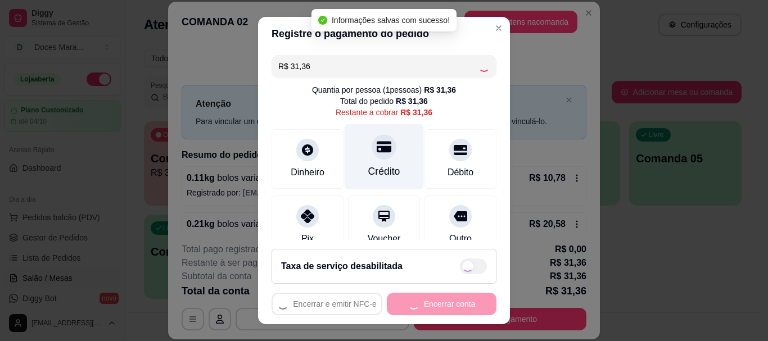
type input "R$ 0,00"
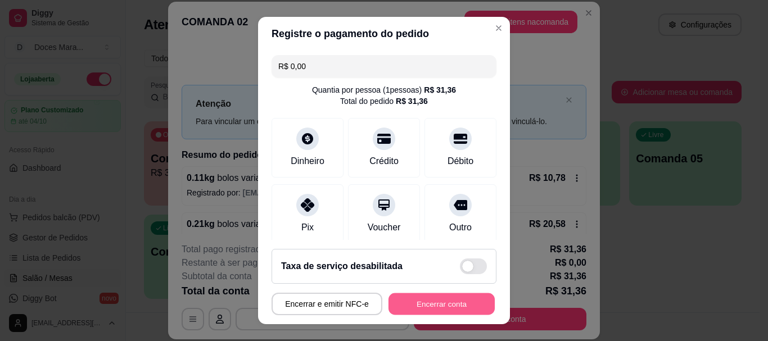
click at [434, 307] on button "Encerrar conta" at bounding box center [441, 304] width 106 height 22
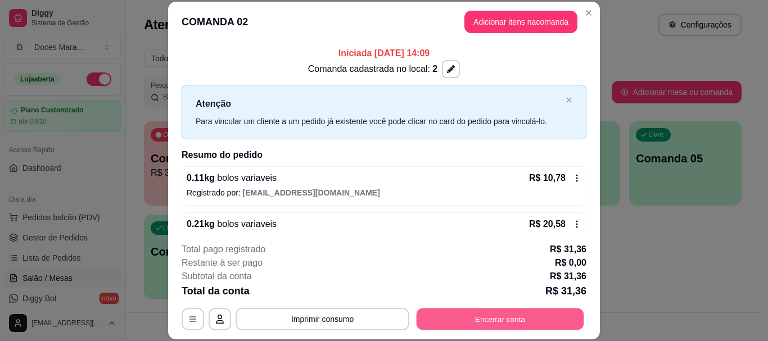
click at [474, 319] on button "Encerrar conta" at bounding box center [501, 320] width 168 height 22
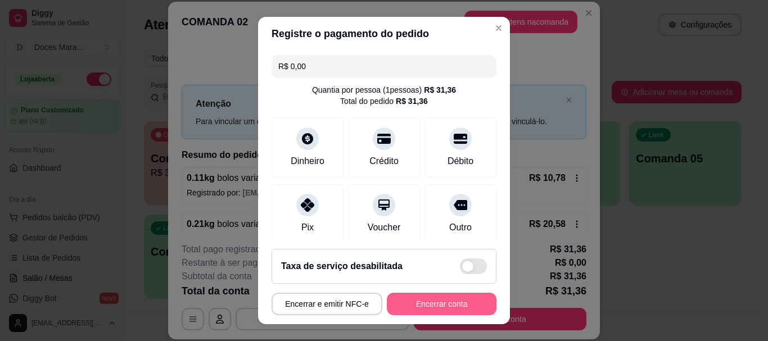
click at [445, 305] on button "Encerrar conta" at bounding box center [442, 304] width 110 height 22
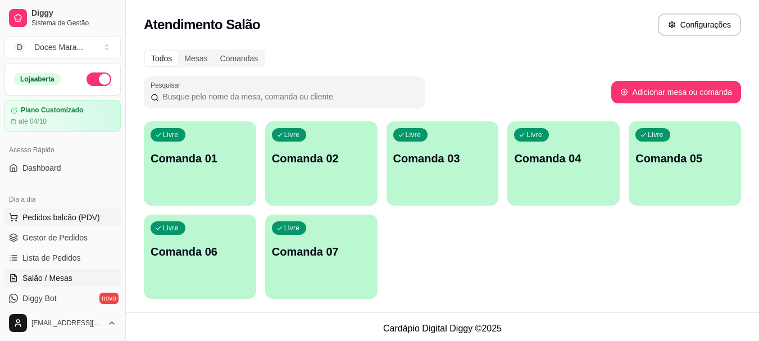
click at [46, 217] on span "Pedidos balcão (PDV)" at bounding box center [61, 217] width 78 height 11
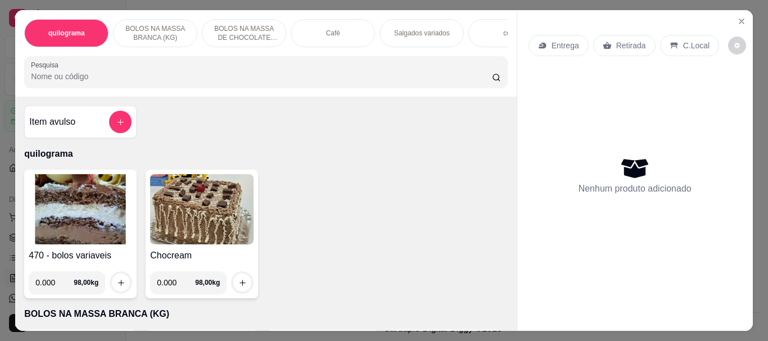
click at [86, 229] on img at bounding box center [80, 209] width 103 height 70
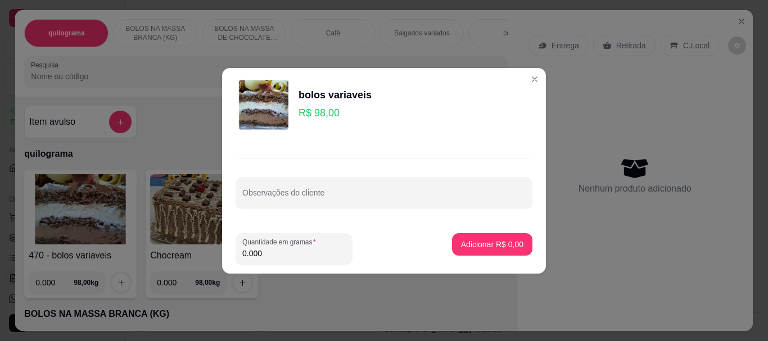
click at [324, 251] on input "0.000" at bounding box center [293, 253] width 103 height 11
type input "0.060"
click at [474, 243] on p "Adicionar R$ 5,88" at bounding box center [492, 244] width 62 height 11
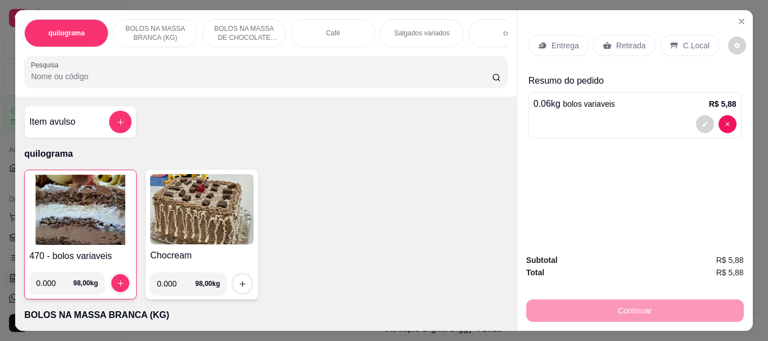
click at [631, 43] on p "Retirada" at bounding box center [631, 45] width 30 height 11
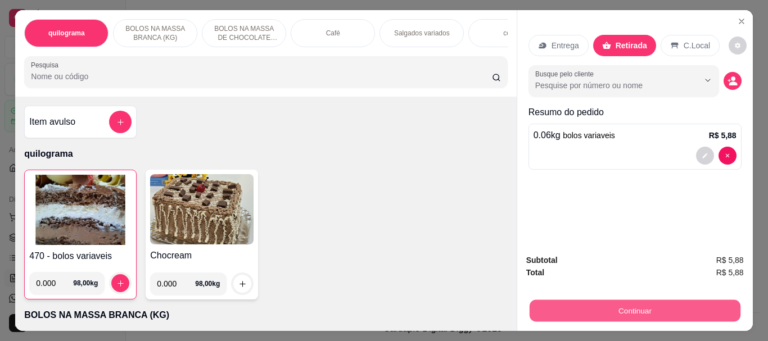
click at [634, 309] on button "Continuar" at bounding box center [634, 311] width 211 height 22
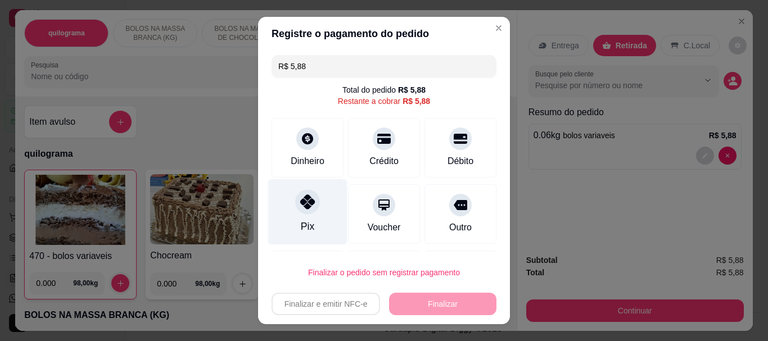
click at [302, 206] on icon at bounding box center [307, 202] width 15 height 15
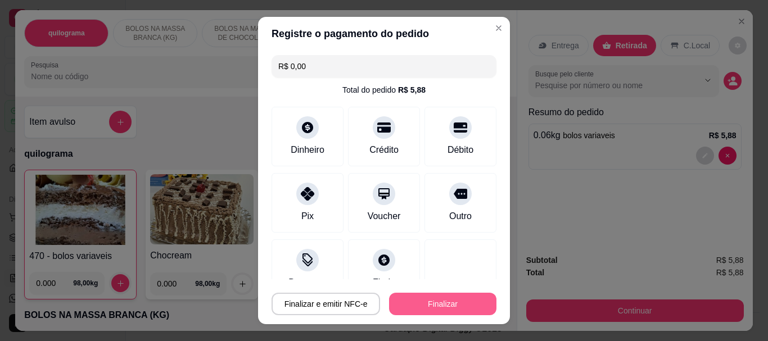
click at [410, 298] on button "Finalizar" at bounding box center [442, 304] width 107 height 22
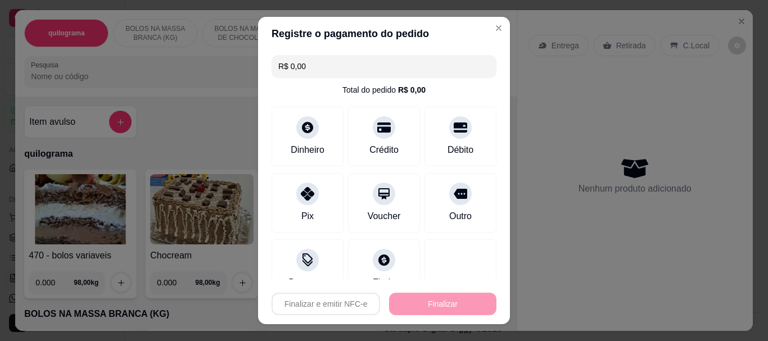
type input "-R$ 5,88"
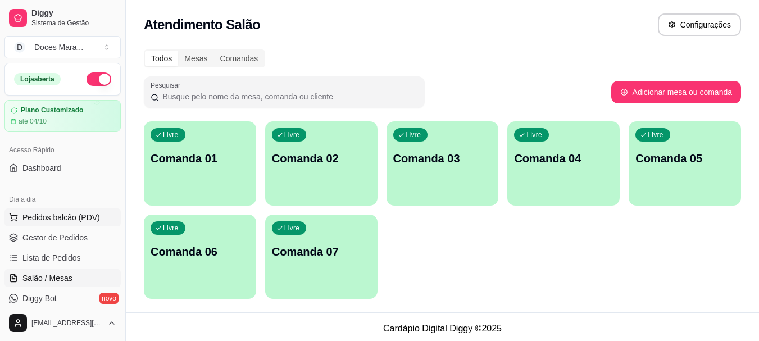
click at [67, 214] on span "Pedidos balcão (PDV)" at bounding box center [61, 217] width 78 height 11
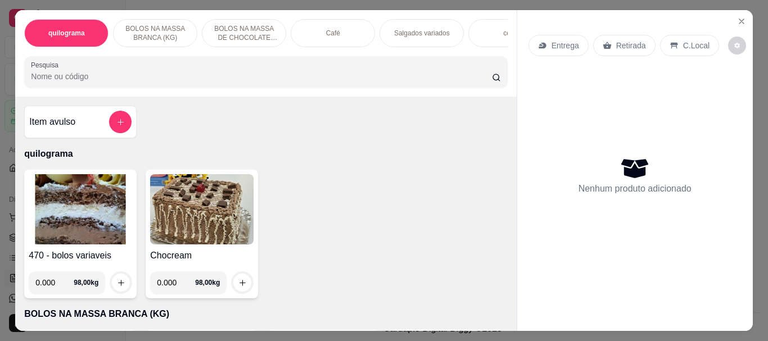
click at [358, 29] on div "Café" at bounding box center [333, 33] width 84 height 28
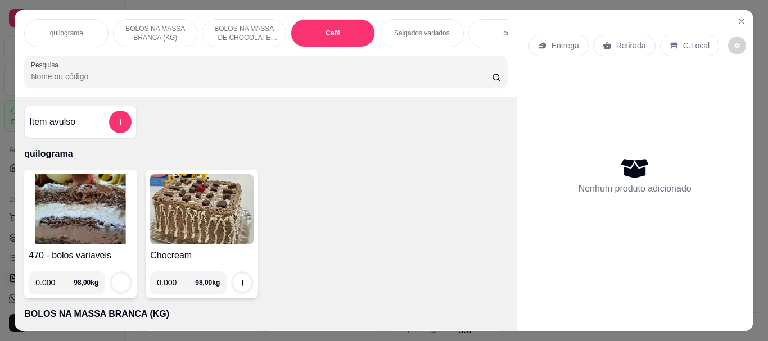
scroll to position [30, 0]
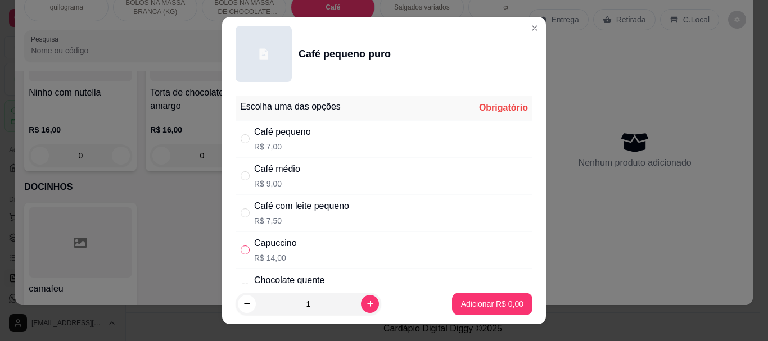
click at [241, 251] on input "" at bounding box center [245, 250] width 9 height 9
radio input "true"
click at [458, 305] on p "Adicionar R$ 14,00" at bounding box center [490, 303] width 65 height 11
type input "1"
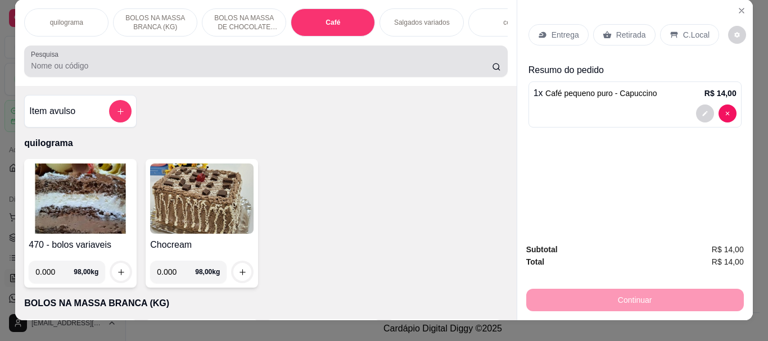
scroll to position [0, 0]
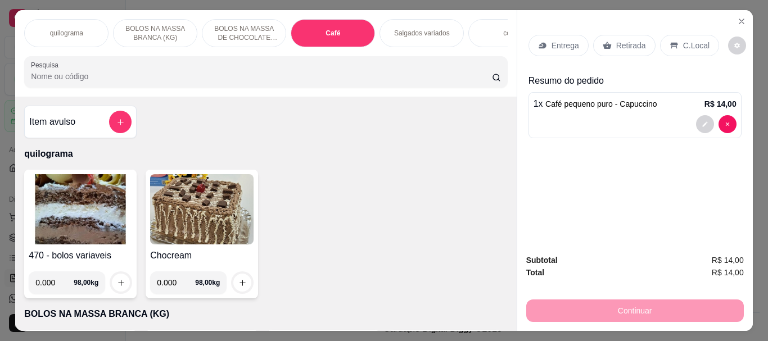
click at [342, 26] on div "Café" at bounding box center [333, 33] width 84 height 28
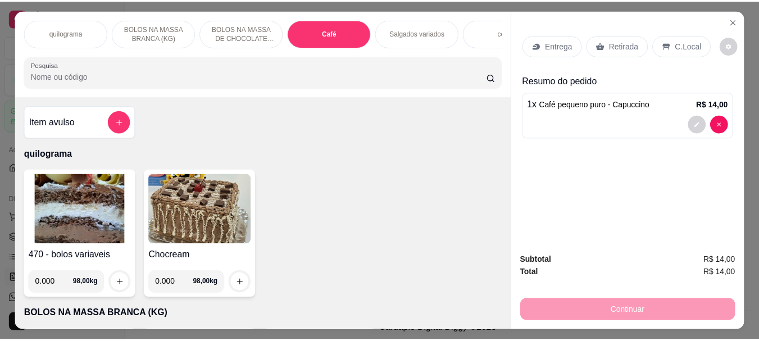
scroll to position [30, 0]
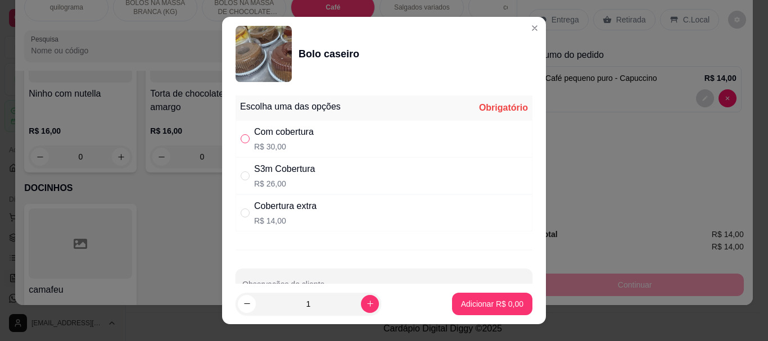
click at [242, 139] on input "" at bounding box center [245, 138] width 9 height 9
radio input "true"
click at [471, 302] on p "Adicionar R$ 30,00" at bounding box center [489, 303] width 67 height 11
type input "1"
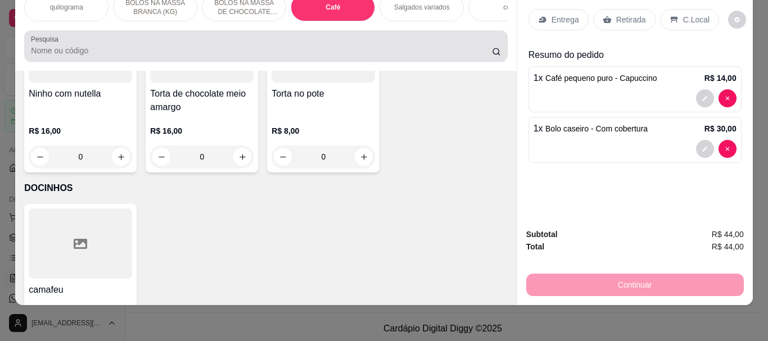
click at [38, 51] on input "Pesquisa" at bounding box center [261, 50] width 461 height 11
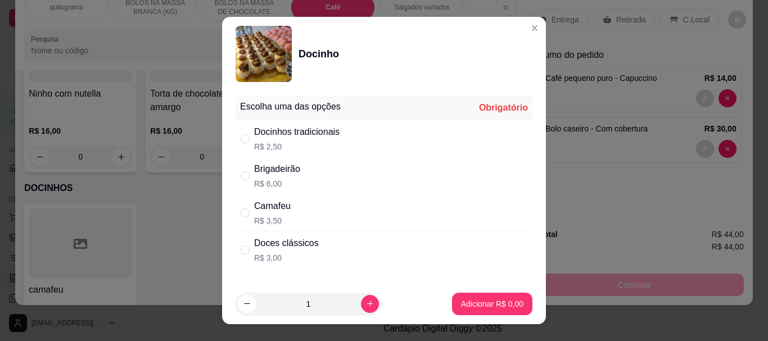
click at [246, 250] on div "" at bounding box center [247, 250] width 13 height 12
radio input "true"
click at [481, 296] on button "Adicionar R$ 3,00" at bounding box center [492, 304] width 80 height 22
type input "1"
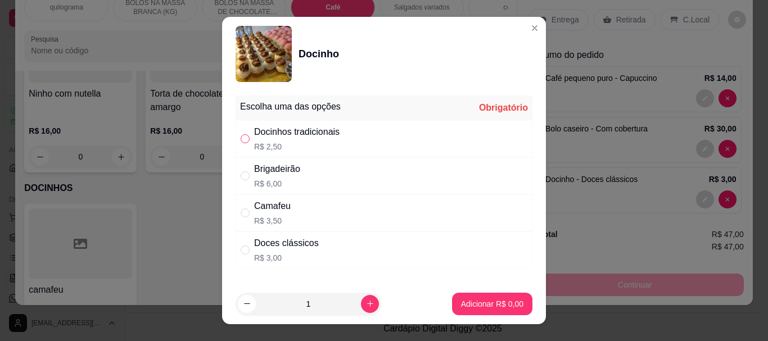
click at [242, 138] on input "" at bounding box center [245, 138] width 9 height 9
radio input "true"
click at [466, 295] on button "Adicionar R$ 2,50" at bounding box center [492, 304] width 80 height 22
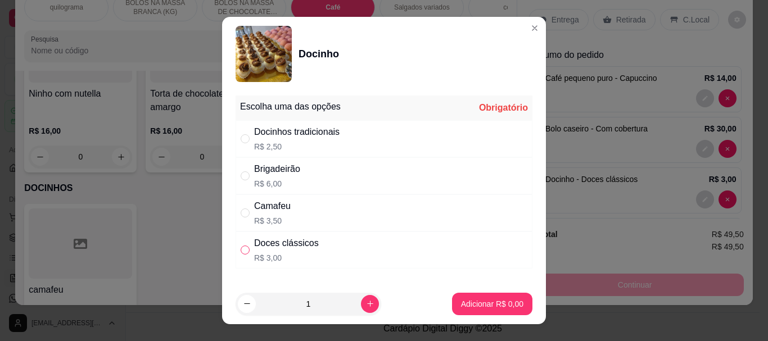
click at [243, 253] on input "" at bounding box center [245, 250] width 9 height 9
radio input "true"
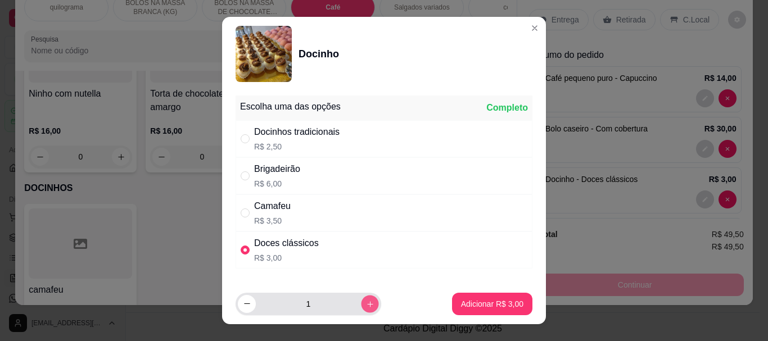
click at [361, 301] on button "increase-product-quantity" at bounding box center [369, 303] width 17 height 17
type input "2"
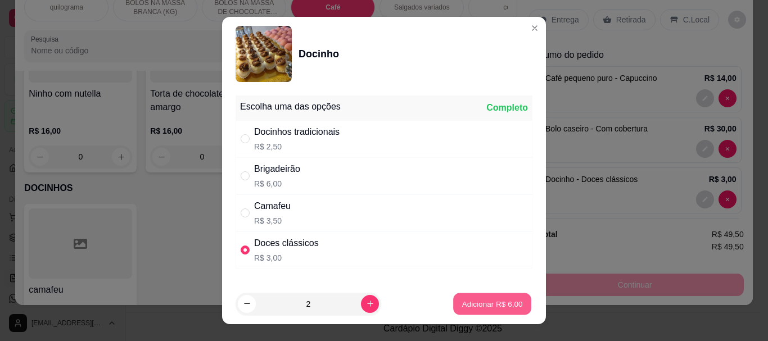
click at [453, 299] on button "Adicionar R$ 6,00" at bounding box center [492, 304] width 78 height 22
type input "3"
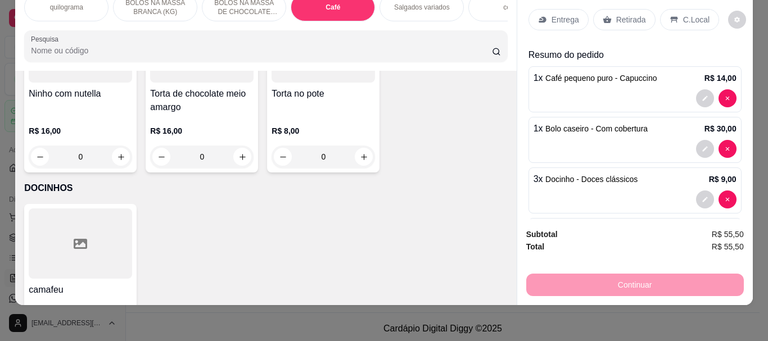
click at [622, 14] on p "Retirada" at bounding box center [631, 19] width 30 height 11
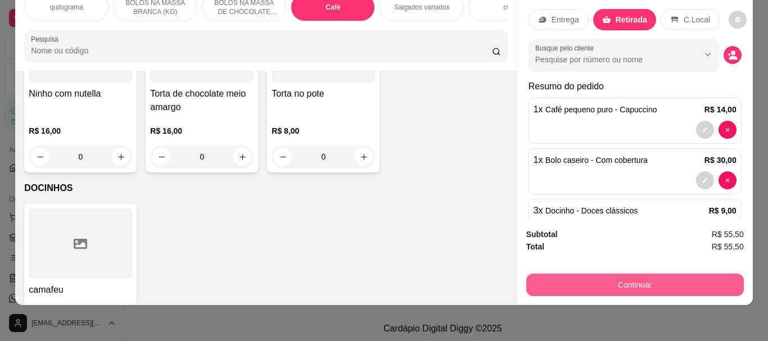
click at [619, 283] on button "Continuar" at bounding box center [635, 285] width 218 height 22
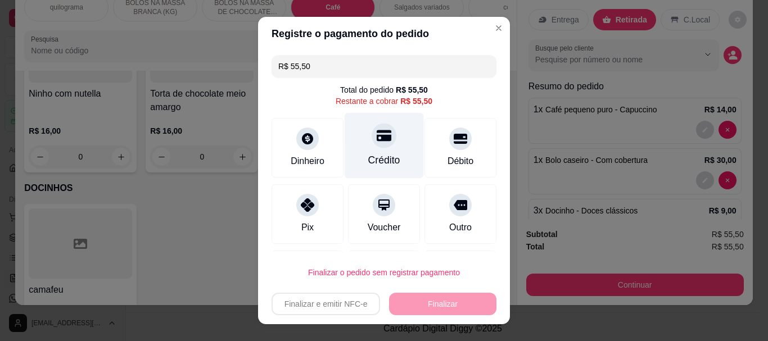
click at [370, 155] on div "Crédito" at bounding box center [384, 160] width 32 height 15
type input "R$ 0,00"
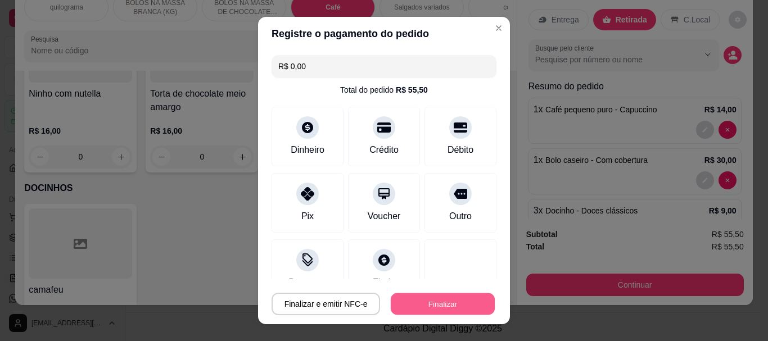
click at [414, 307] on button "Finalizar" at bounding box center [443, 304] width 104 height 22
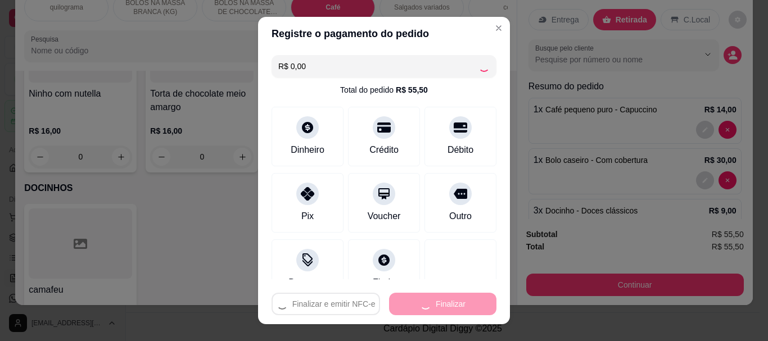
type input "0"
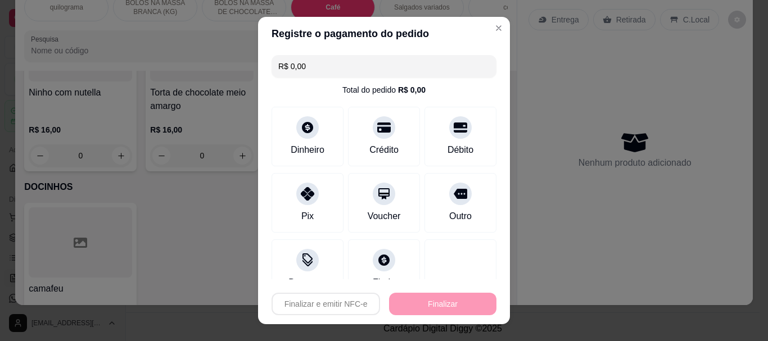
type input "-R$ 55,50"
